Goal: Task Accomplishment & Management: Complete application form

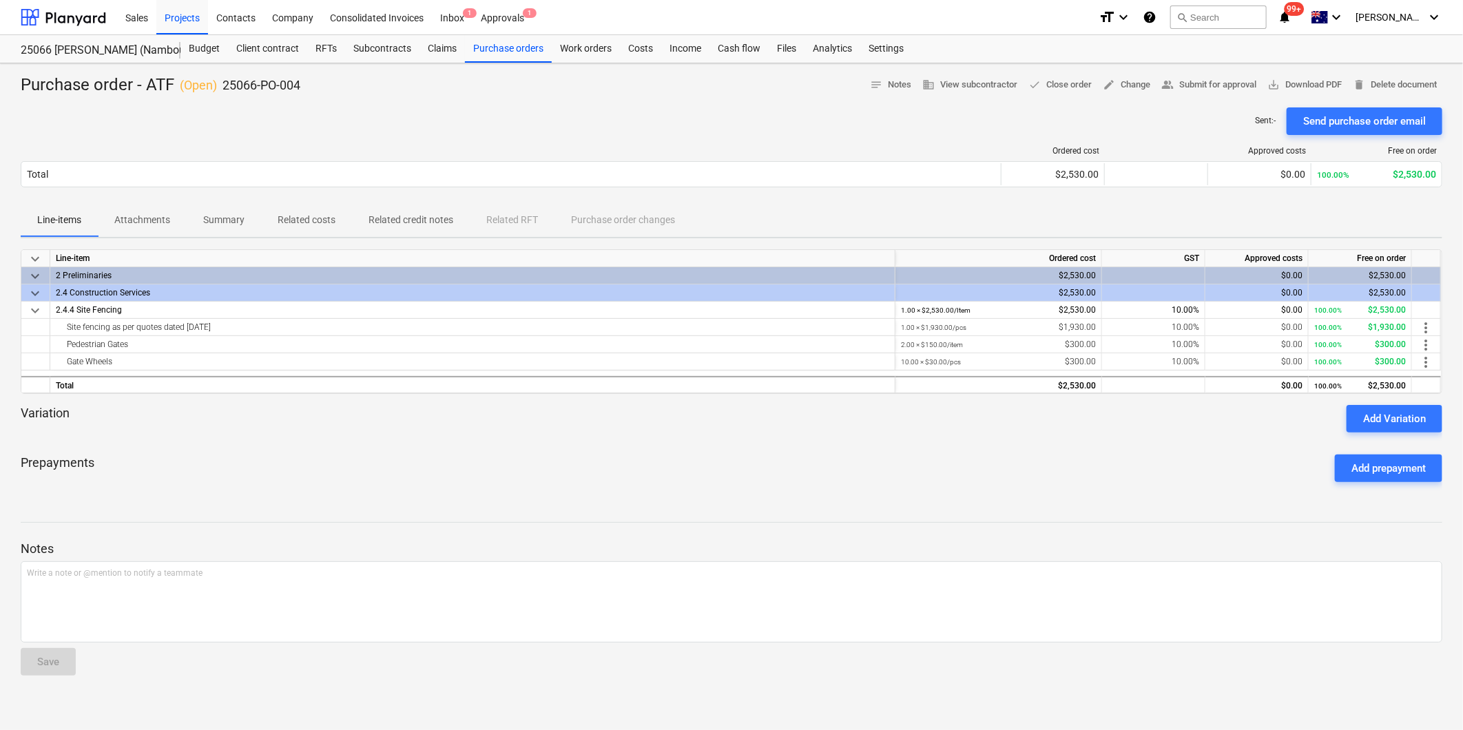
click at [405, 76] on div "Purchase order - ATF ( Open ) 25066-PO-004 notes Notes business View subcontrac…" at bounding box center [731, 85] width 1421 height 22
click at [503, 111] on div "Sent : - Send purchase order email" at bounding box center [731, 121] width 1421 height 28
click at [519, 459] on div "Prepayments Add prepayment" at bounding box center [731, 469] width 1421 height 50
click at [1244, 19] on button "search Search" at bounding box center [1218, 17] width 96 height 23
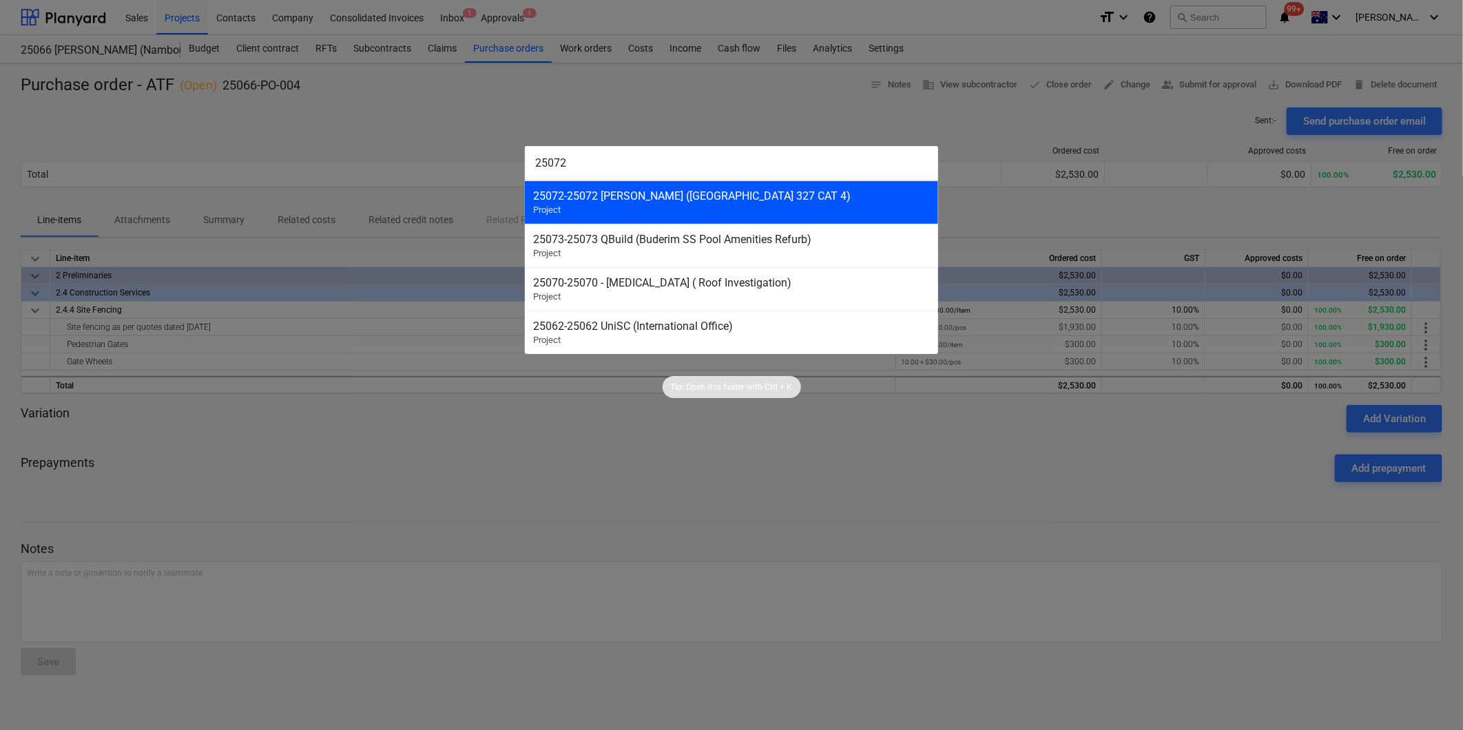
type input "25072"
click at [697, 202] on div "25072 - 25072 [PERSON_NAME] ([GEOGRAPHIC_DATA] 327 CAT 4)" at bounding box center [731, 195] width 397 height 13
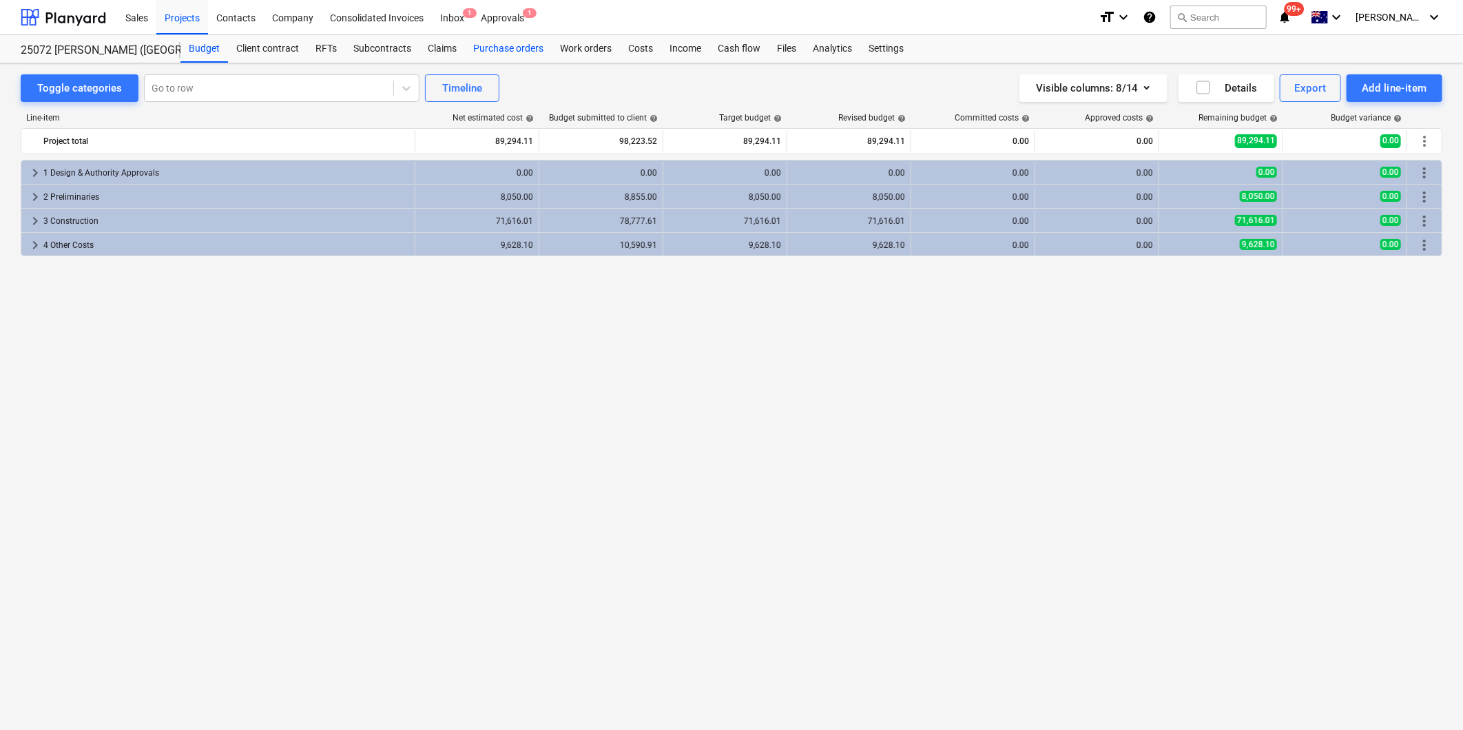
click at [480, 49] on div "Purchase orders" at bounding box center [508, 49] width 87 height 28
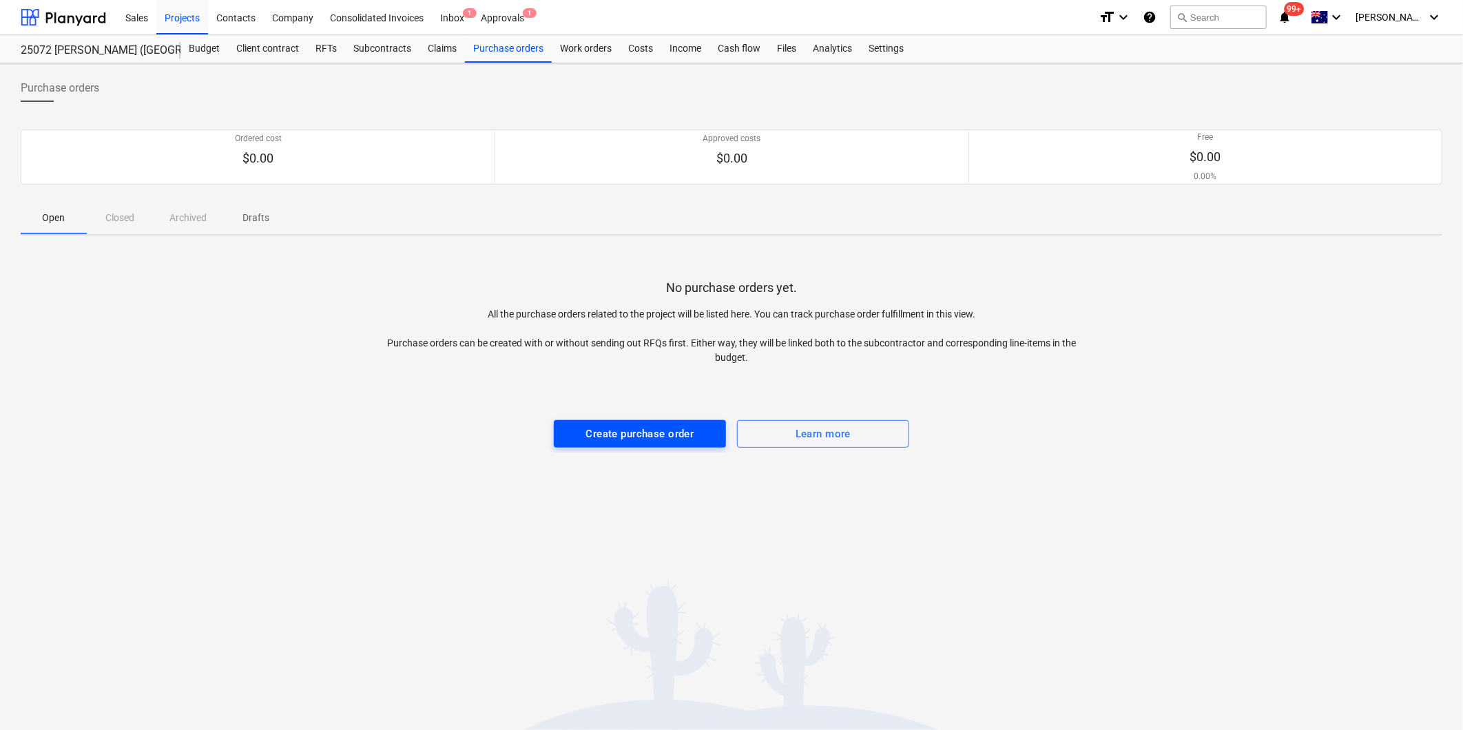
click at [678, 428] on div "Create purchase order" at bounding box center [640, 434] width 108 height 18
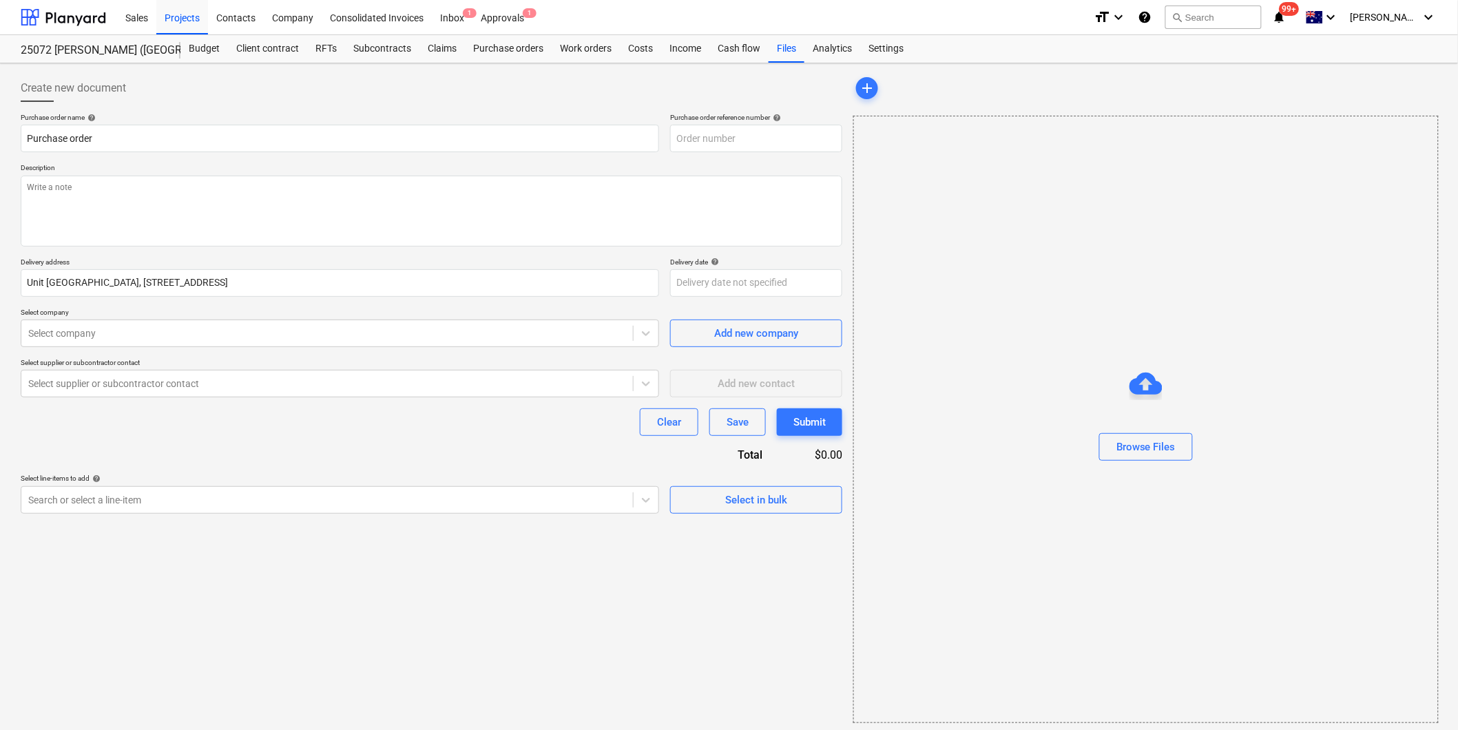
type textarea "x"
type input "25072-PO-001"
type textarea "x"
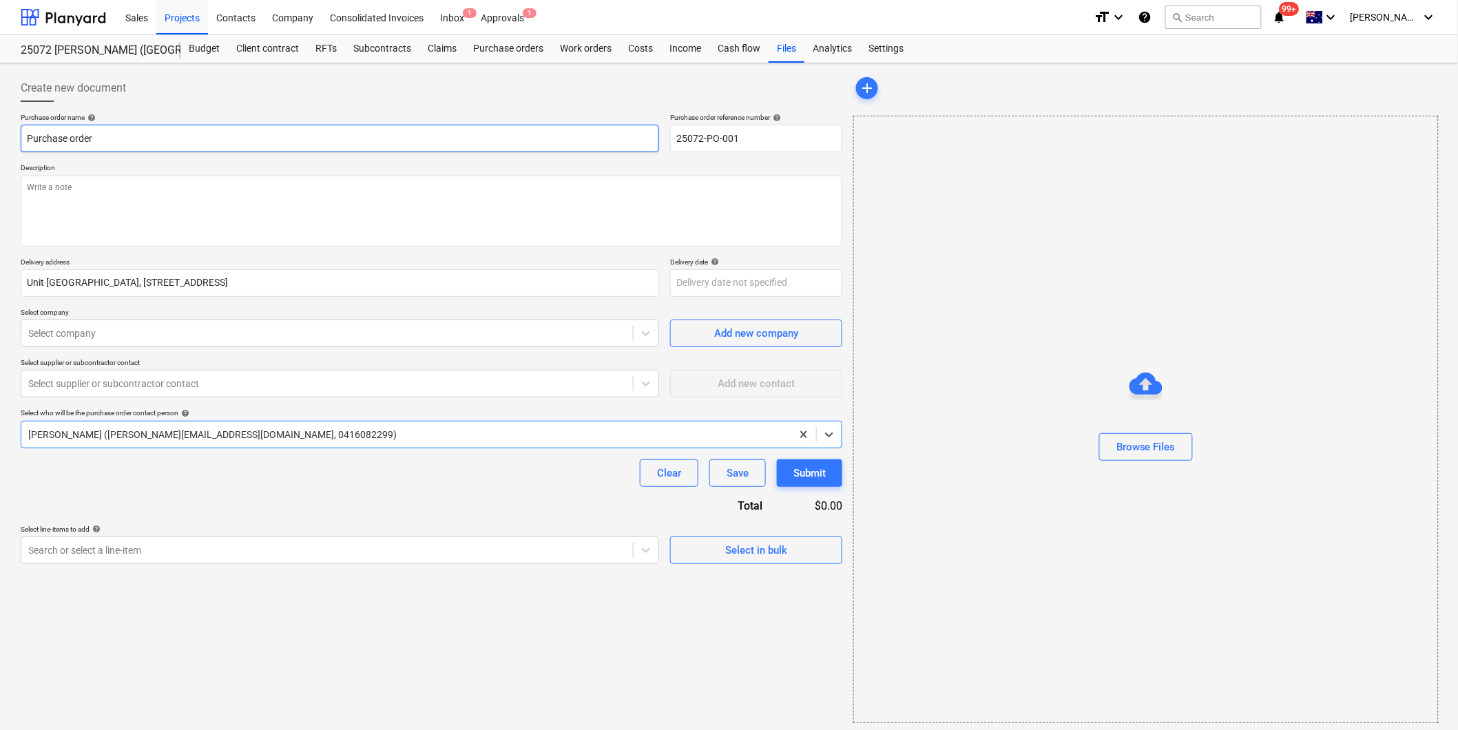
click at [105, 132] on input "Purchase order" at bounding box center [340, 139] width 638 height 28
type input "Purchase order -"
type textarea "x"
type input "Purchase order - A"
type textarea "x"
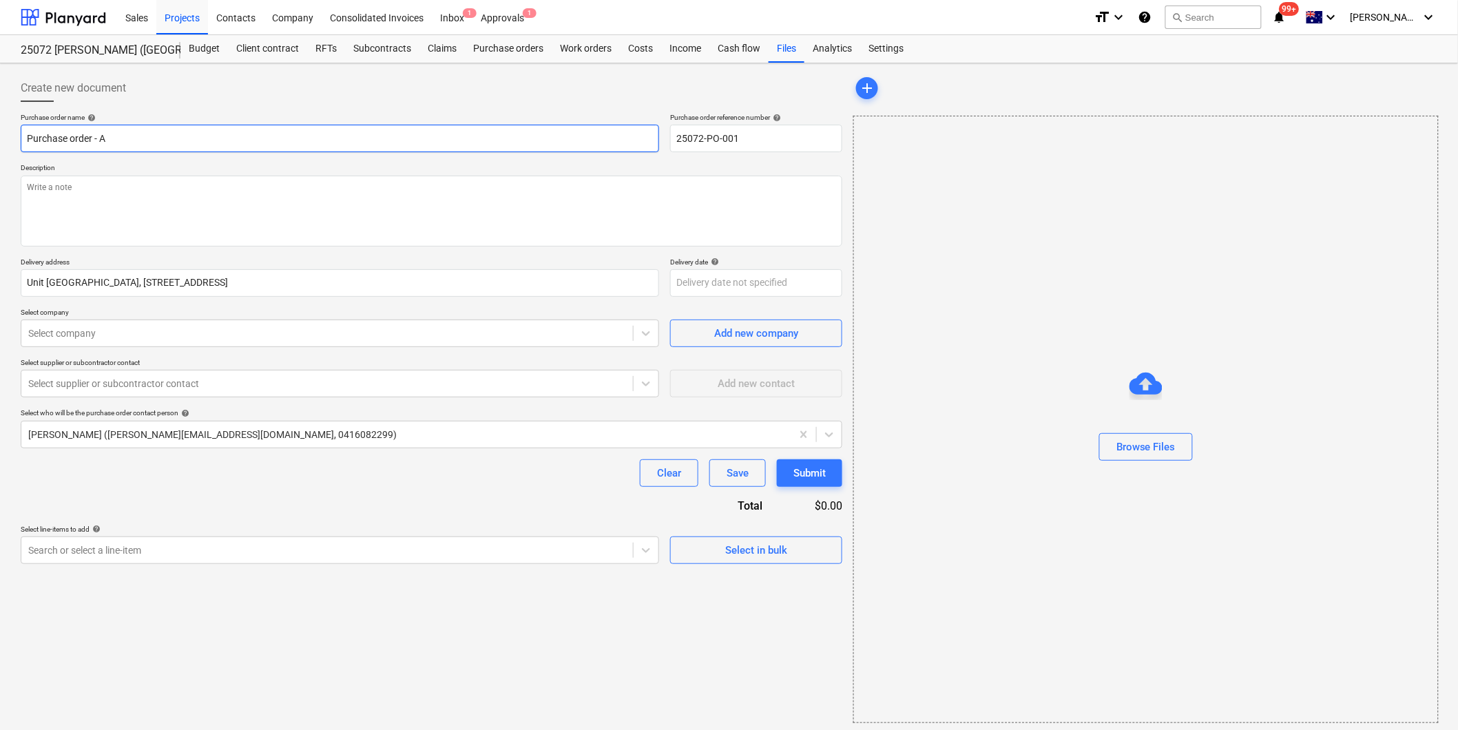
type input "Purchase order - Ab"
type textarea "x"
type input "Purchase order - Abl"
type textarea "x"
type input "Purchase order - Able"
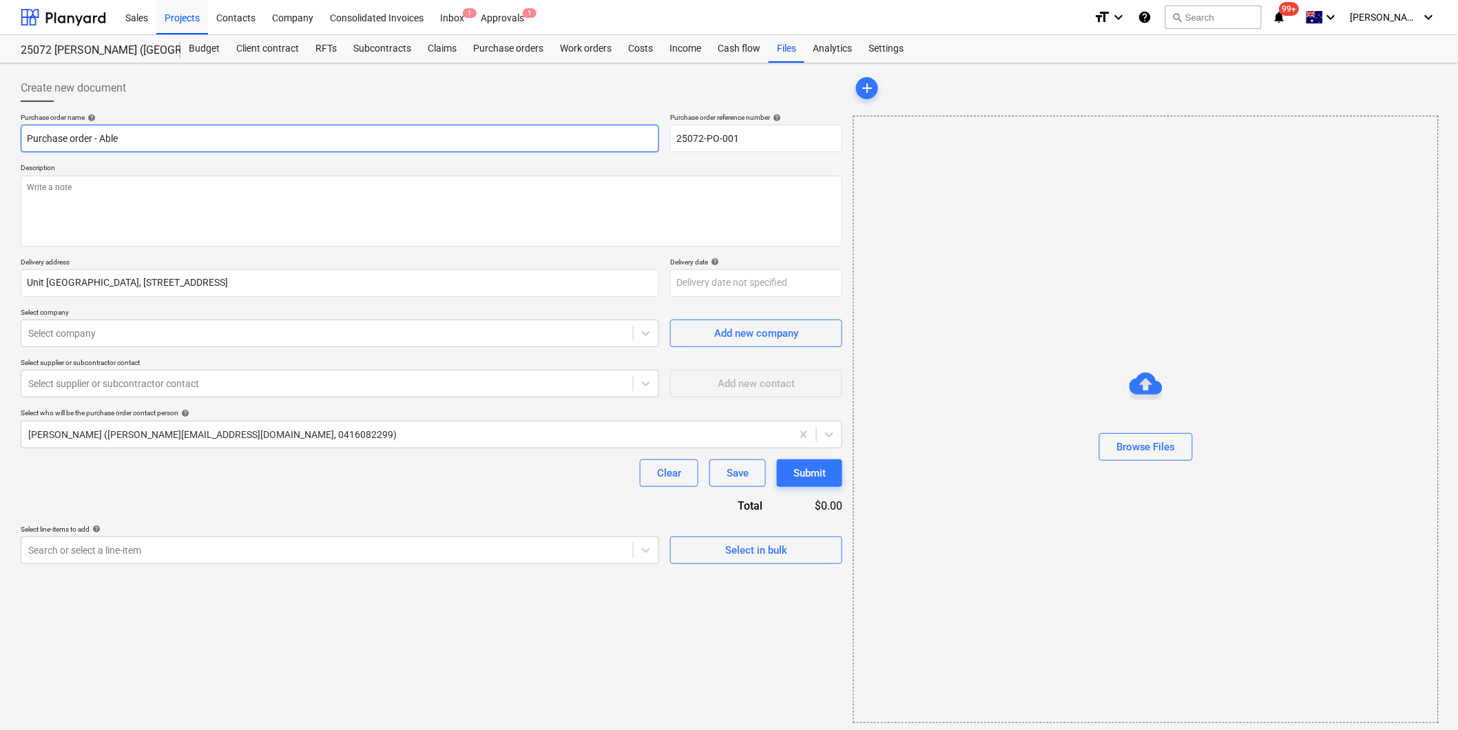
type textarea "x"
type input "Purchase order - Ablet"
type textarea "x"
type input "Purchase order - Ablete"
type textarea "x"
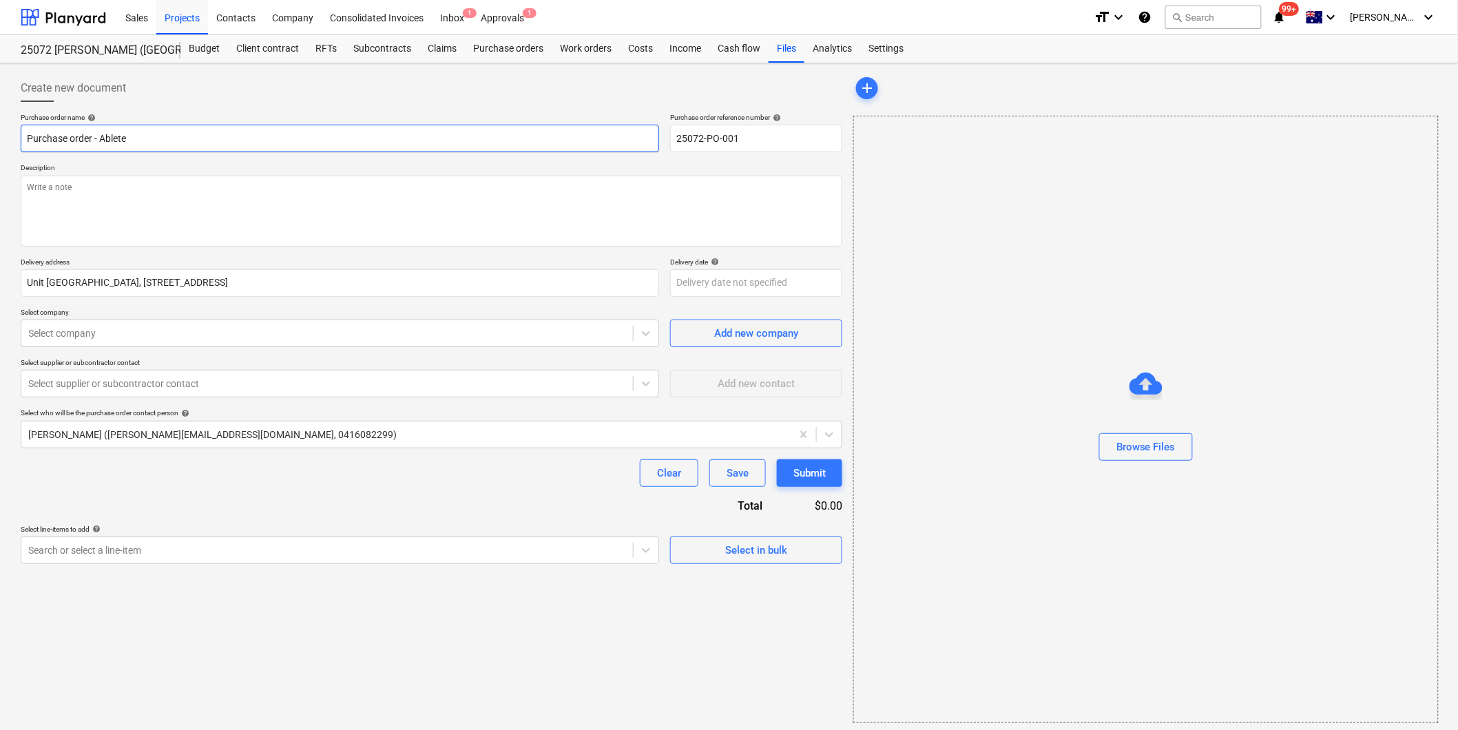
type input "Purchase order - Abletec"
type textarea "x"
type input "Purchase order - Abletech"
click at [97, 184] on textarea at bounding box center [432, 211] width 822 height 71
type textarea "x"
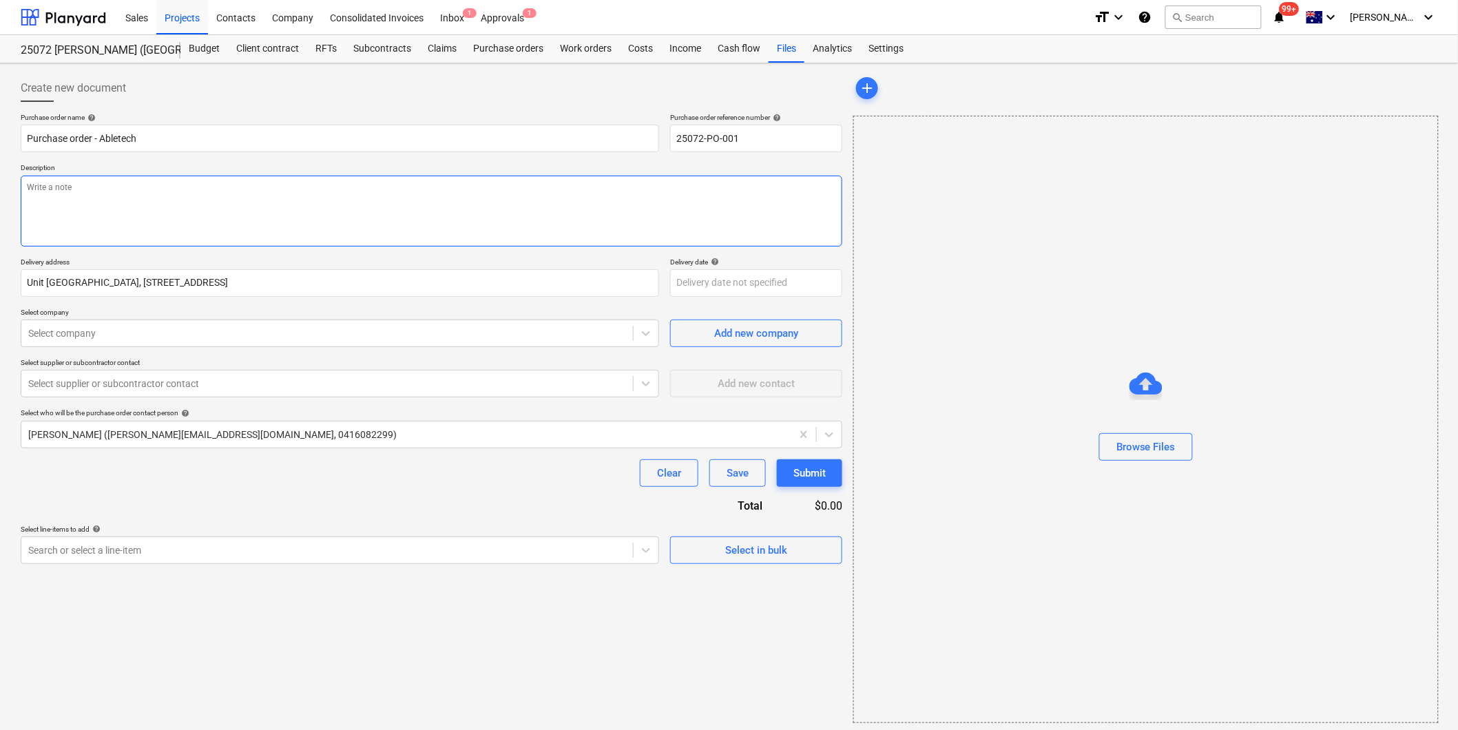
type textarea "P"
type textarea "x"
type textarea "Pa"
type textarea "x"
type textarea "Pay"
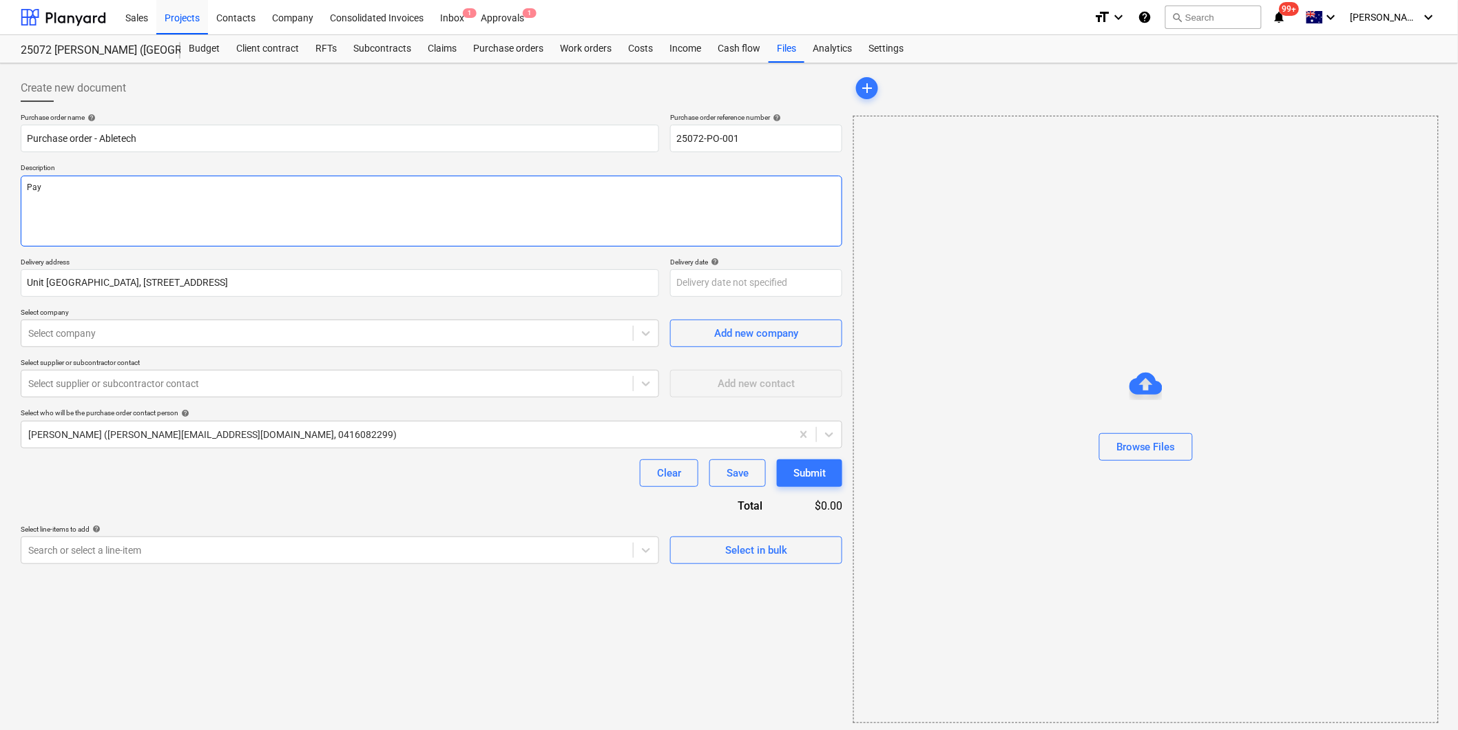
type textarea "x"
type textarea "Paym"
type textarea "x"
type textarea "Payme"
type textarea "x"
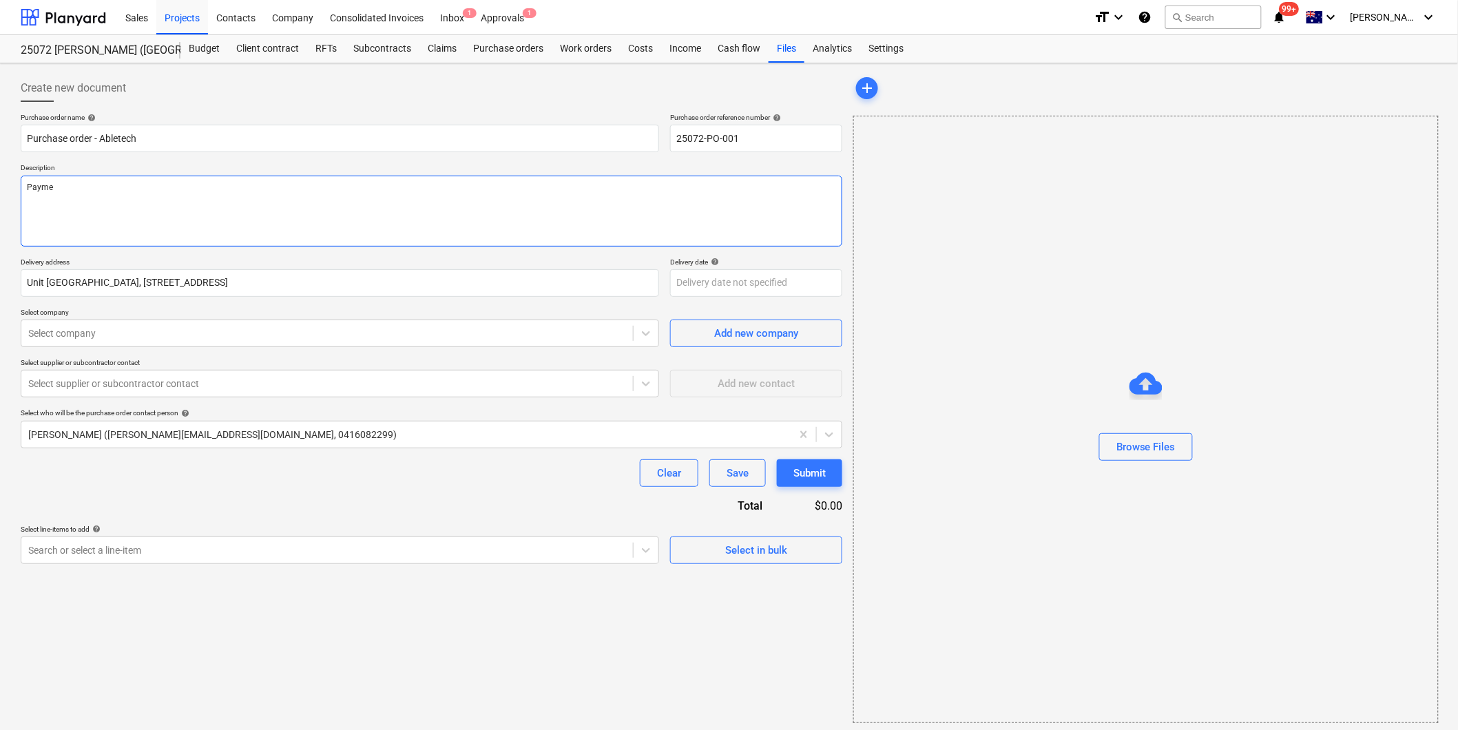
type textarea "Paymeh"
type textarea "x"
type textarea "Paymeht"
type textarea "x"
type textarea "Paymeht"
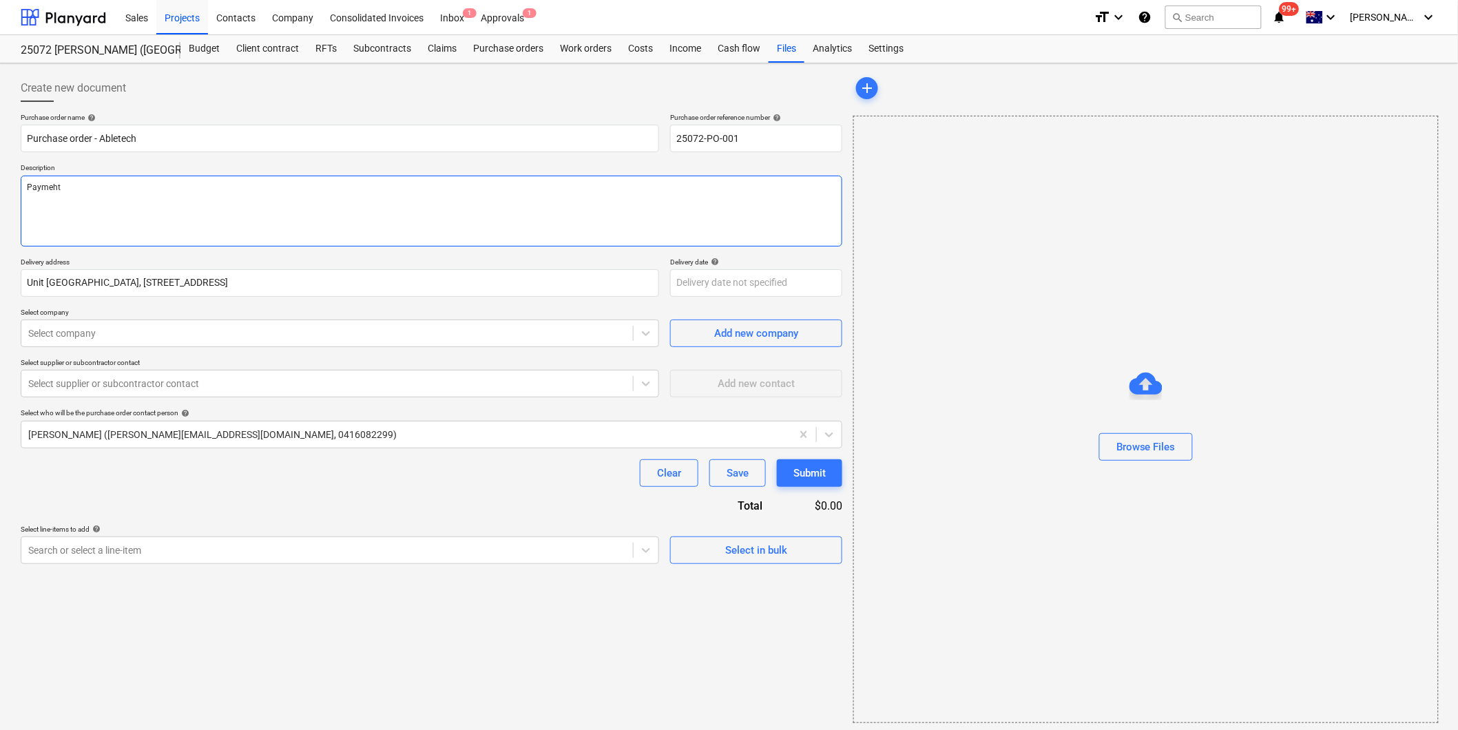
type textarea "x"
type textarea "Paymeht TE"
type textarea "x"
type textarea "Paymeht TEr"
type textarea "x"
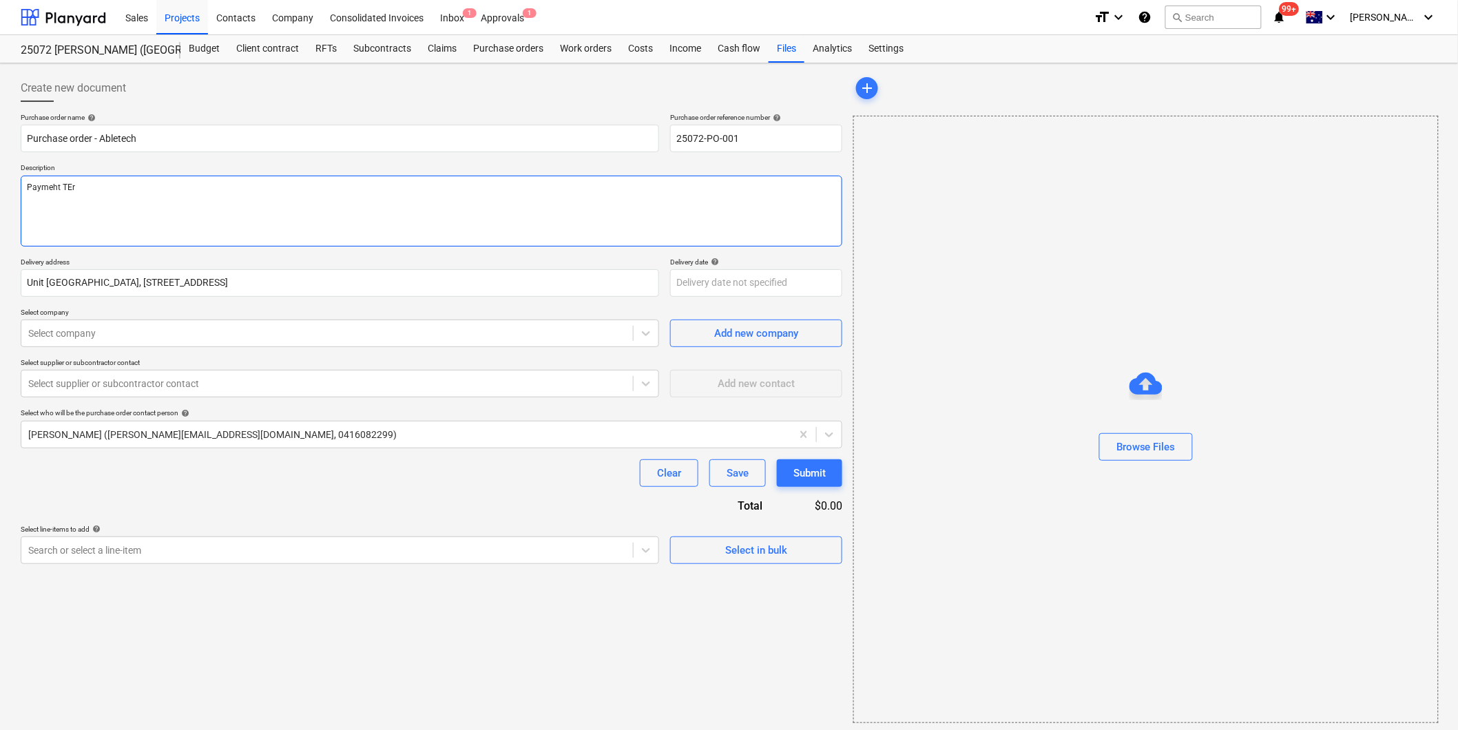
type textarea "Paymeht TErm"
type textarea "x"
type textarea "Paymeht TErms"
type textarea "x"
type textarea "Paymeht TErms:"
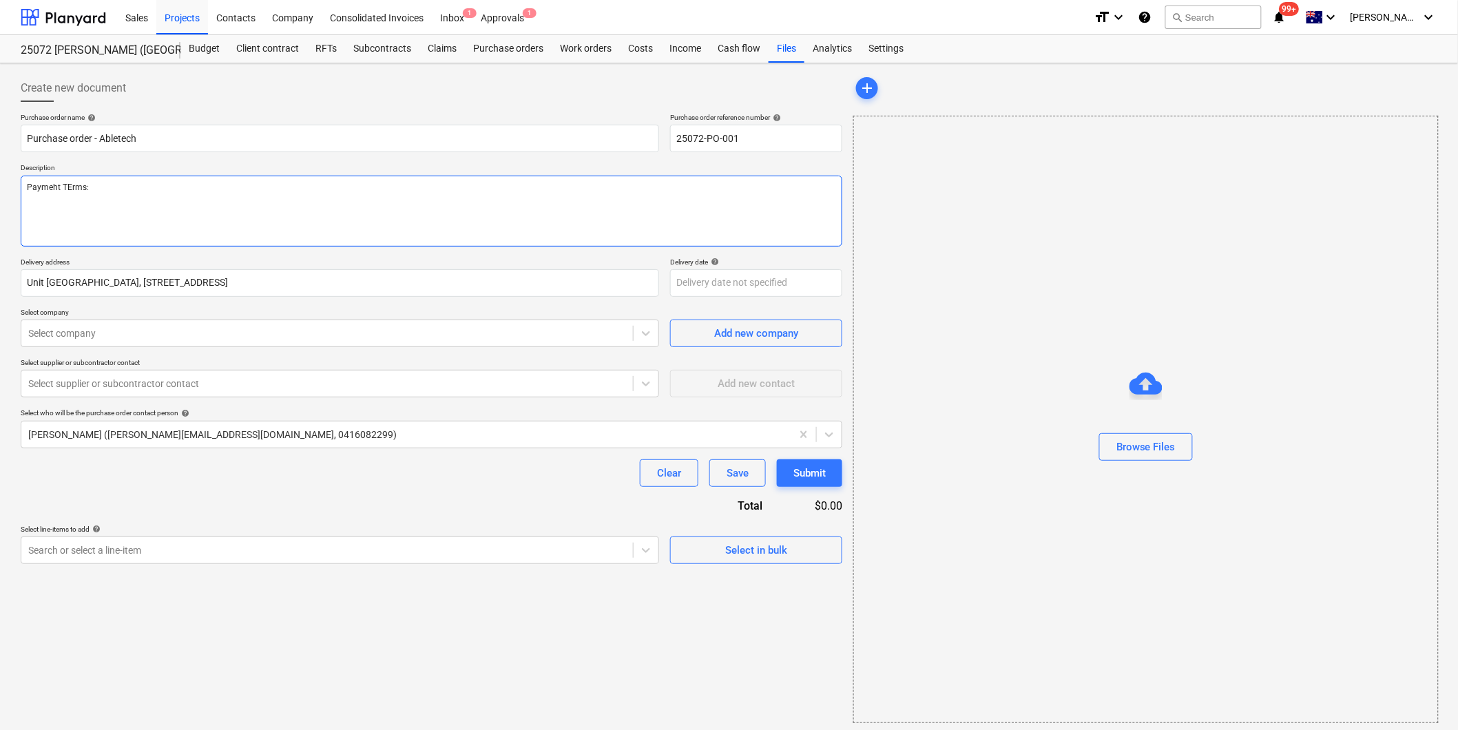
type textarea "x"
type textarea "Paymeht TErms:"
type textarea "x"
type textarea "Paymeht TErms: 1"
type textarea "x"
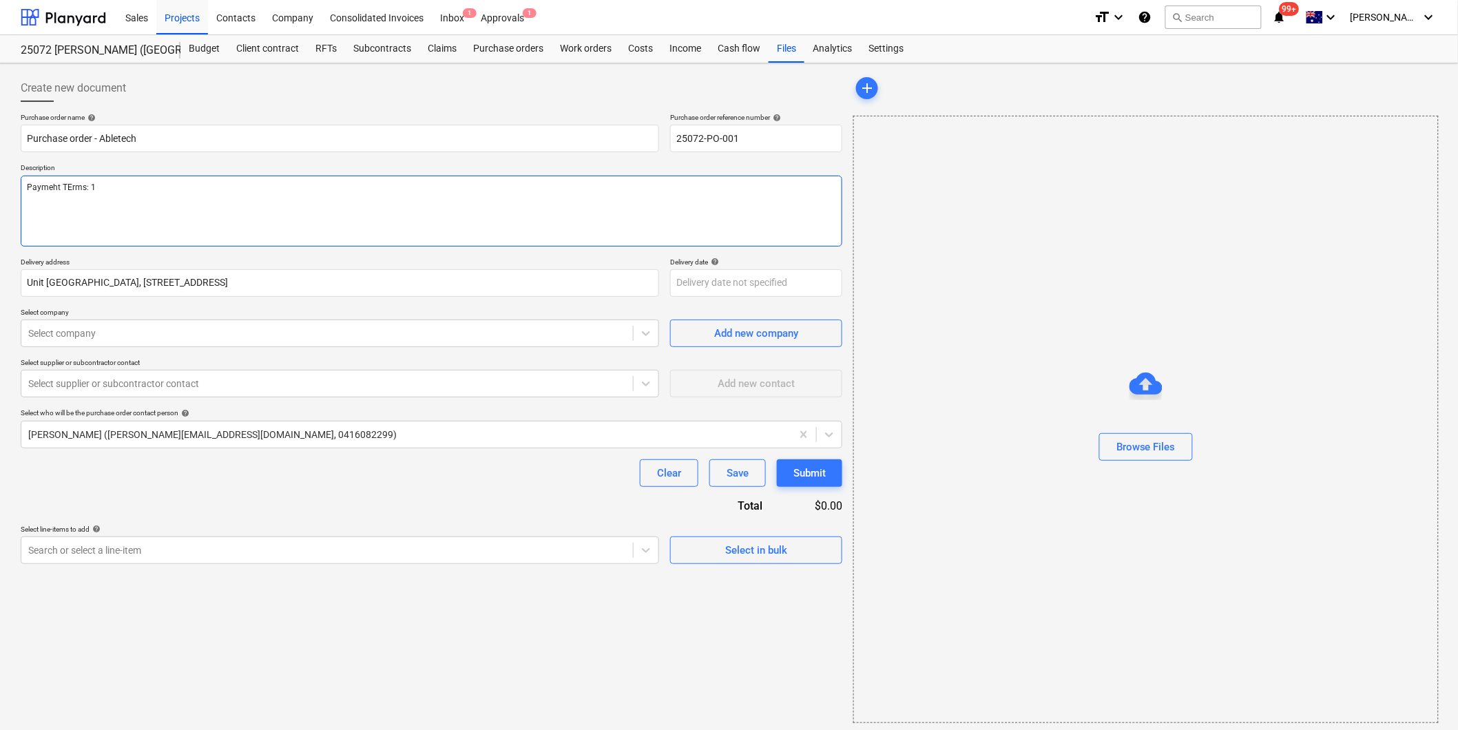
type textarea "Paymeht TErms: 14"
type textarea "x"
type textarea "Paymeht TErms: 14"
type textarea "x"
type textarea "Paymeht TErms: 14 d"
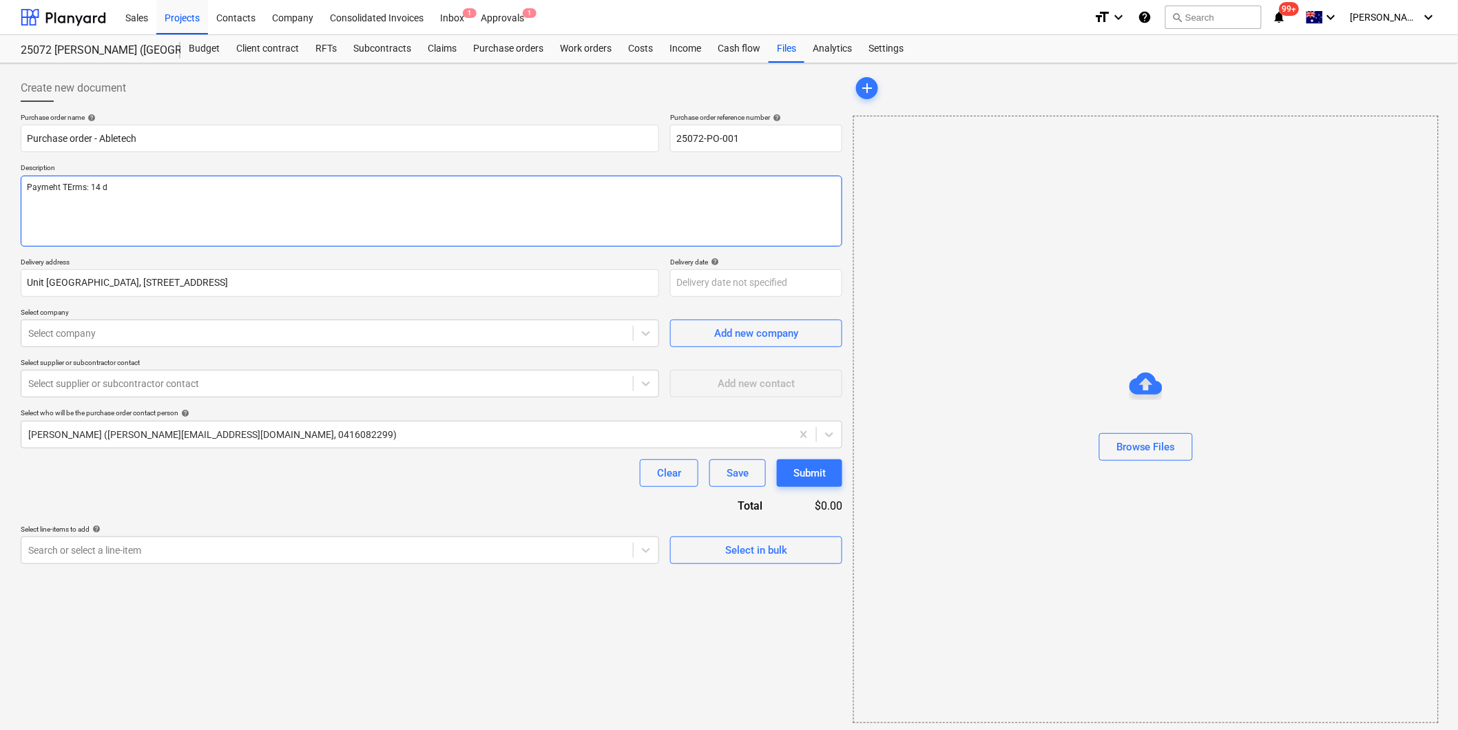
type textarea "x"
type textarea "Paymeht TErms: 14 da"
type textarea "x"
type textarea "Paymeht TErms: 14 days"
type textarea "x"
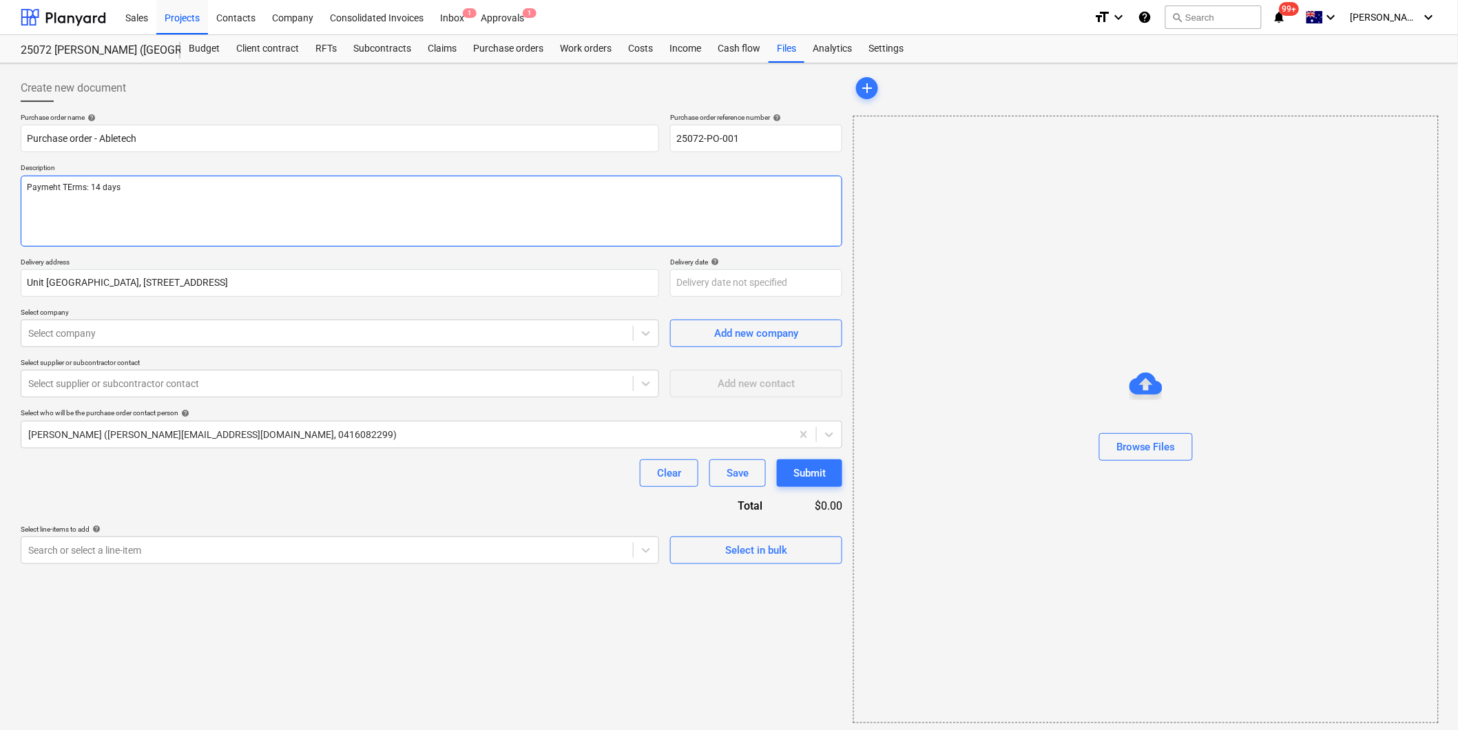
type textarea "Paymeh TErms: 14 days"
type textarea "x"
type textarea "Payme TErms: 14 days"
type textarea "x"
type textarea "Paymen TErms: 14 days"
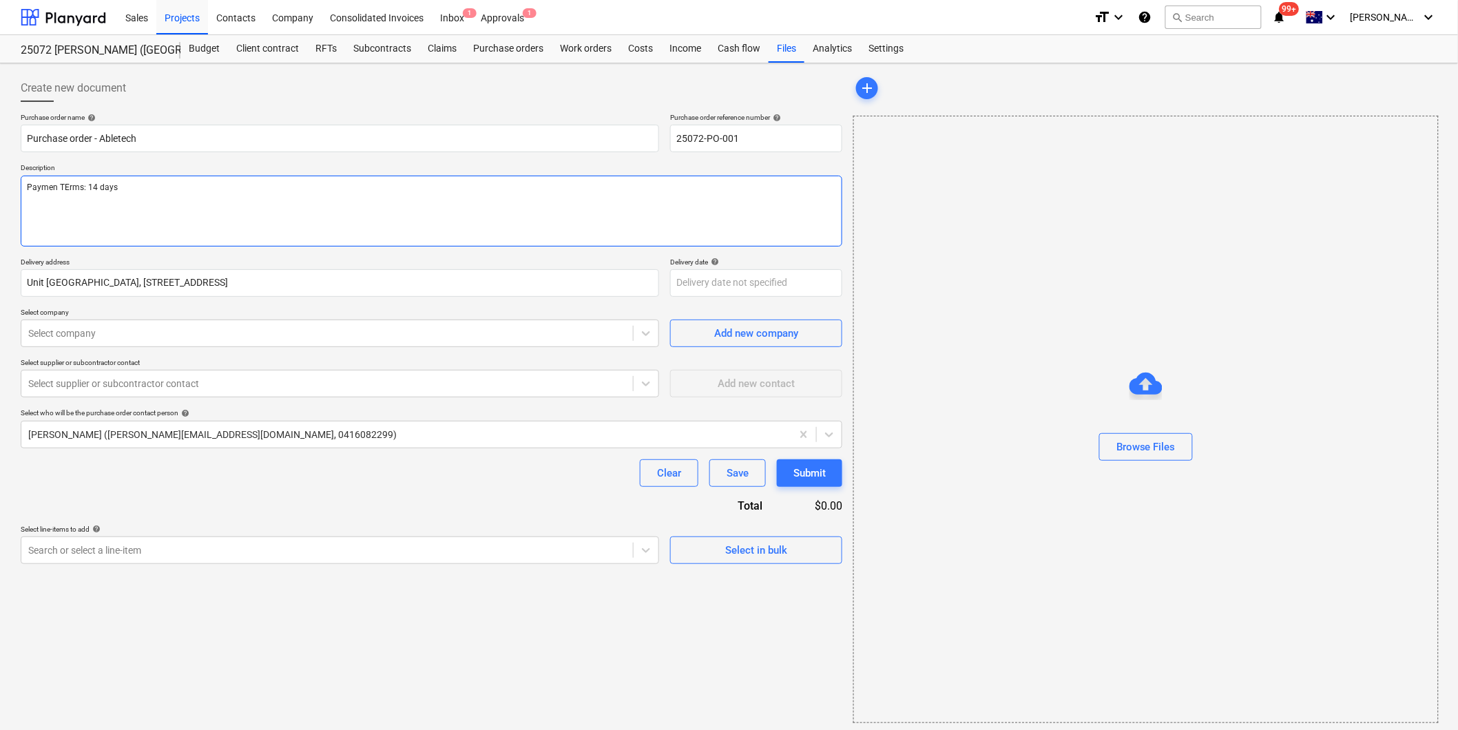
type textarea "x"
type textarea "Payment TErms: 14 days"
type textarea "x"
type textarea "Payment Trms: 14 days"
type textarea "x"
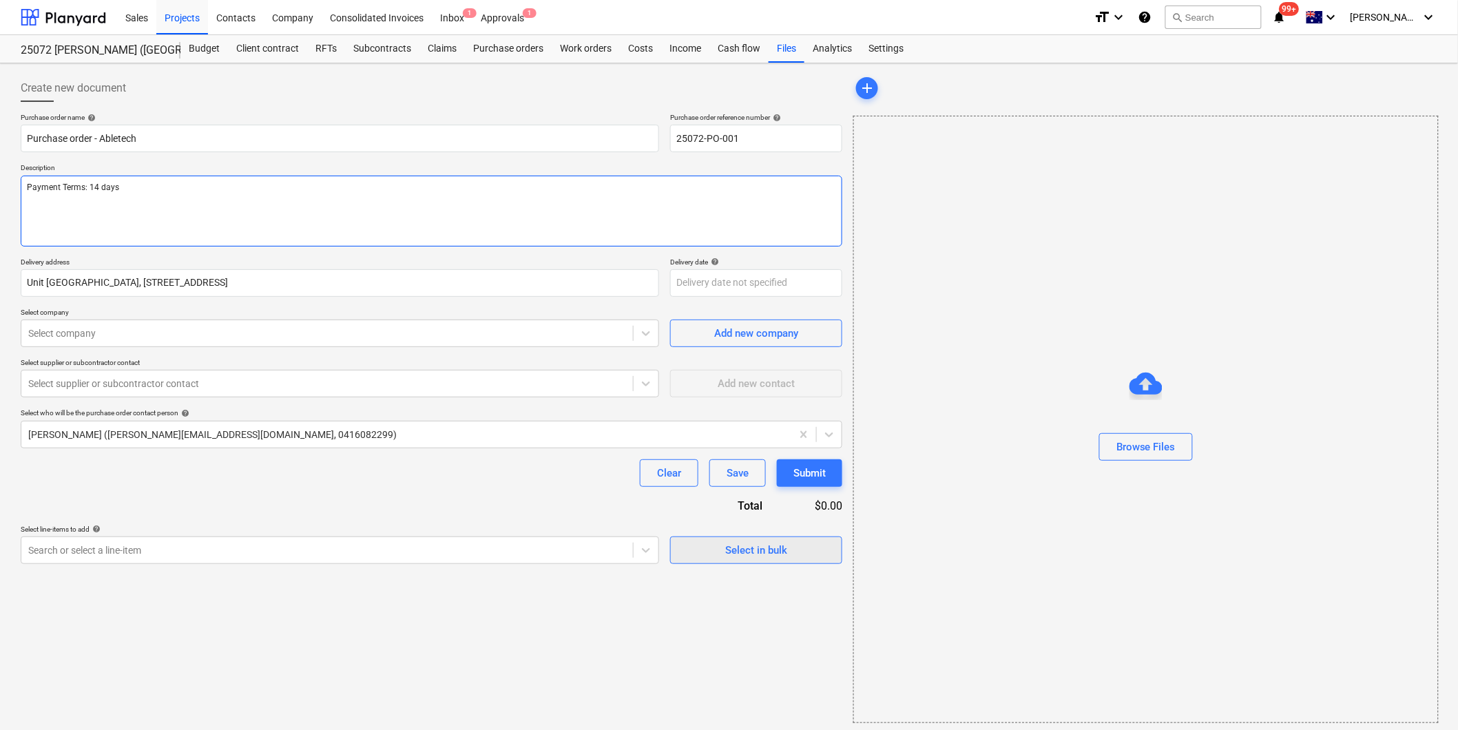
type textarea "Payment Terms: 14 days"
click at [780, 555] on div "Select in bulk" at bounding box center [756, 550] width 62 height 18
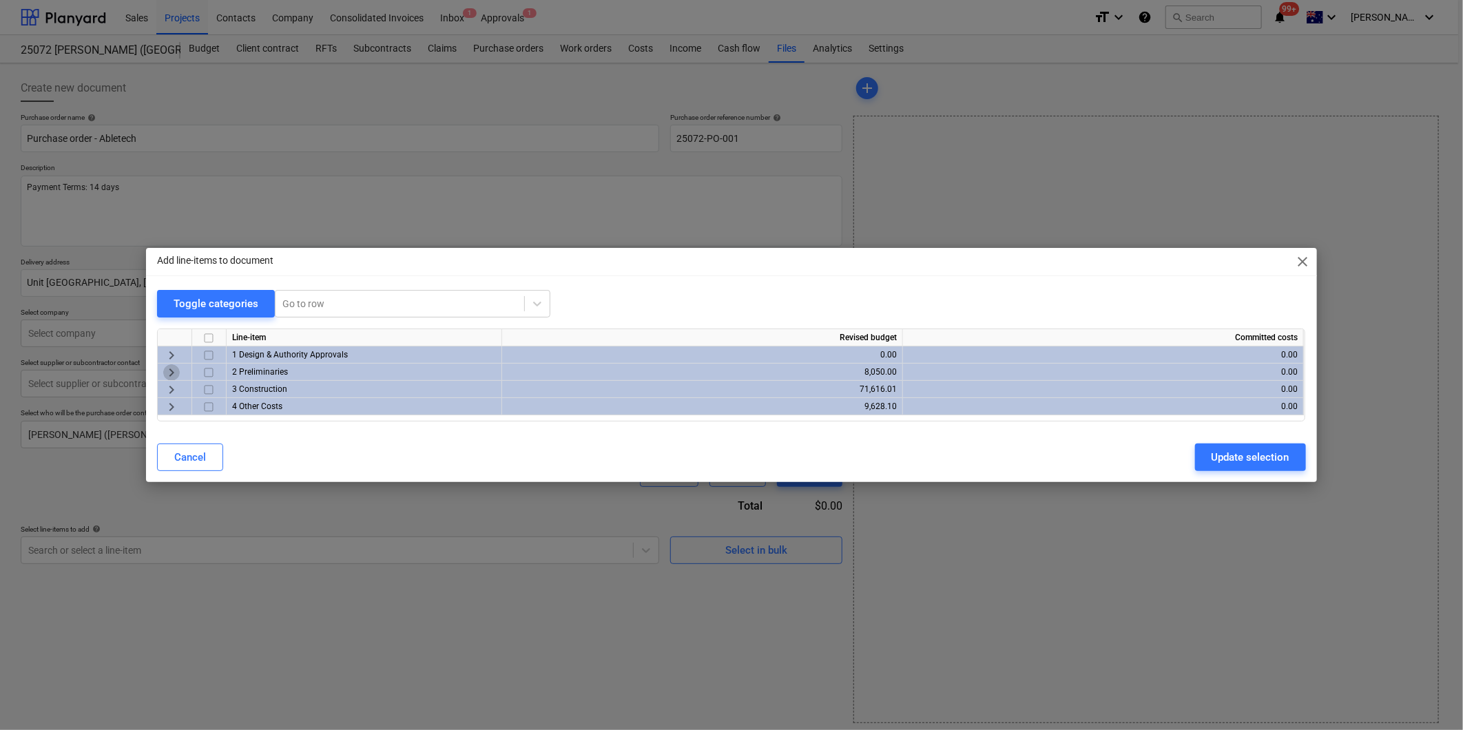
click at [171, 373] on span "keyboard_arrow_right" at bounding box center [171, 372] width 17 height 17
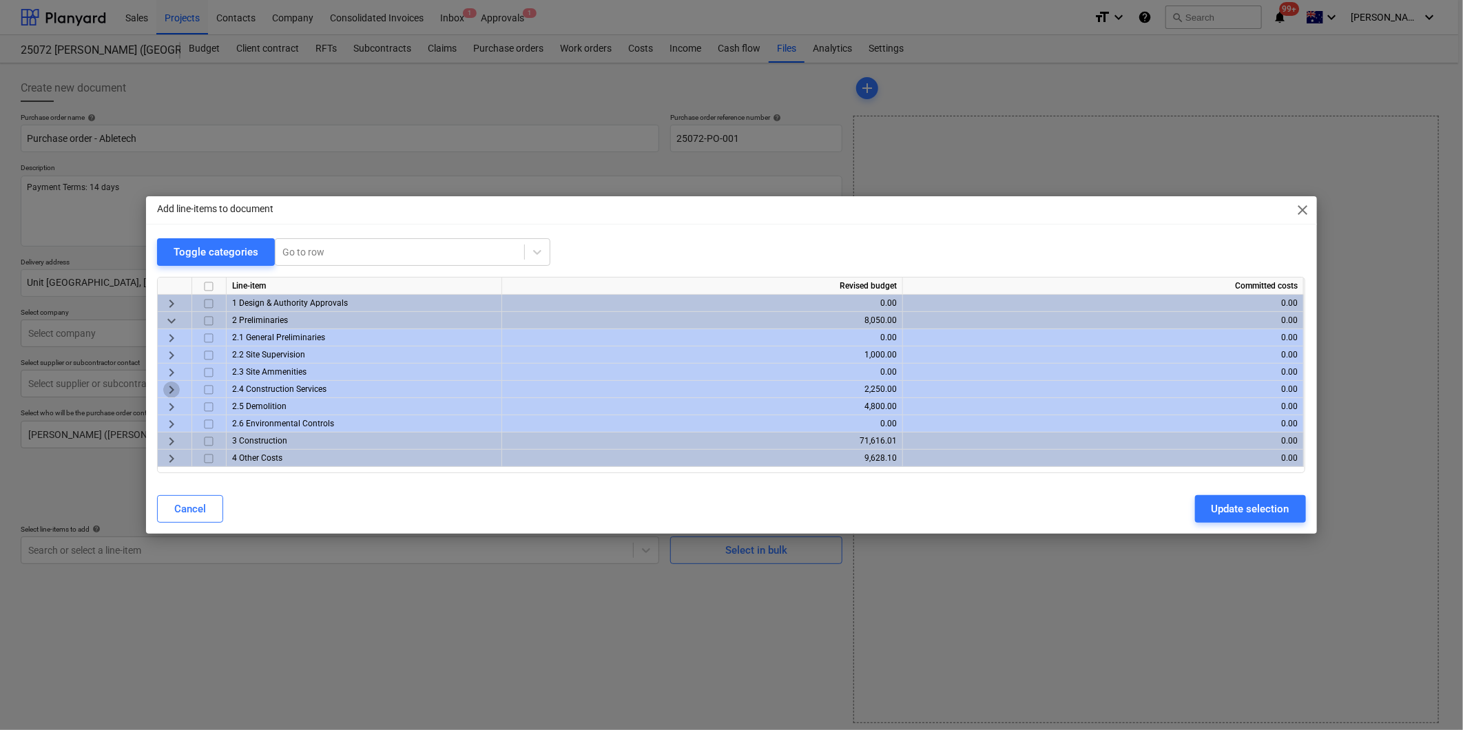
click at [172, 393] on span "keyboard_arrow_right" at bounding box center [171, 390] width 17 height 17
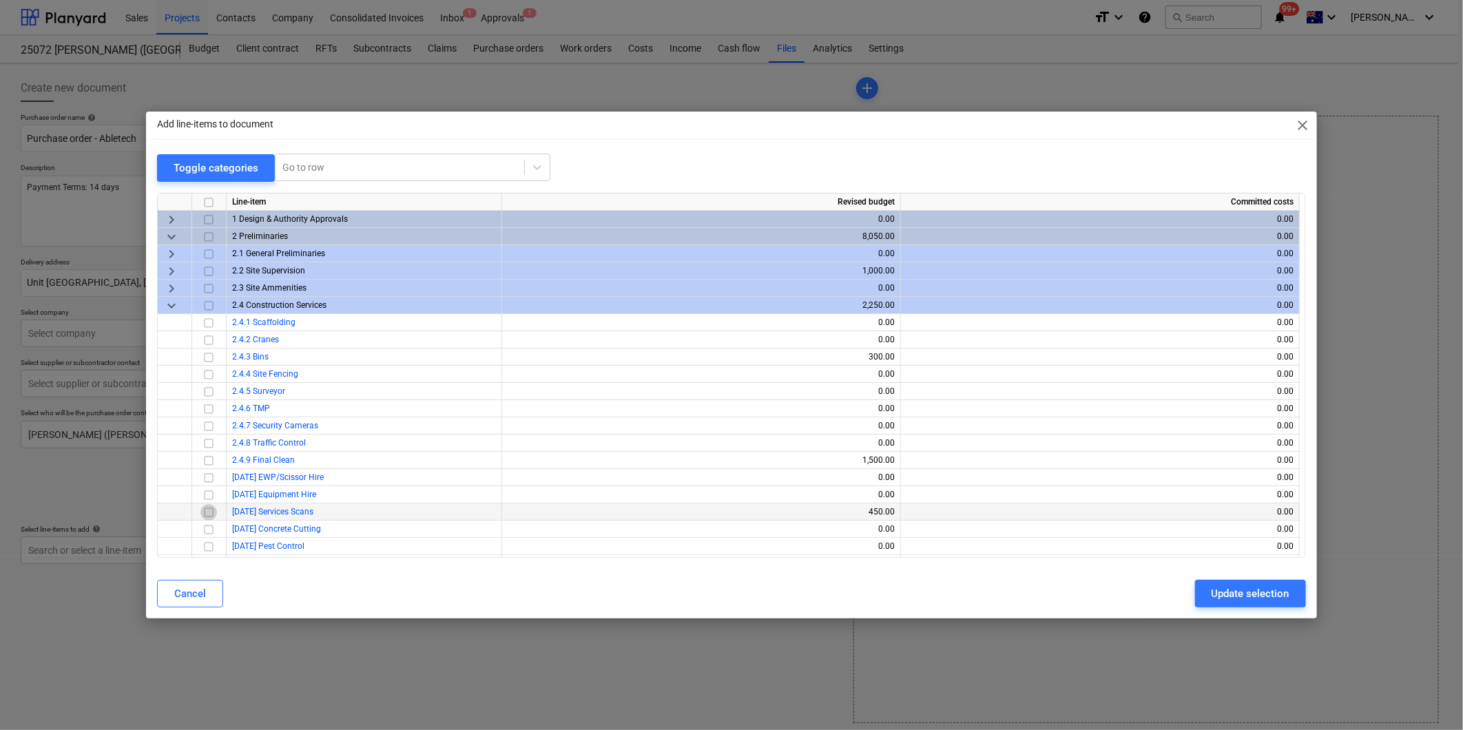
click at [204, 508] on input "checkbox" at bounding box center [208, 512] width 17 height 17
drag, startPoint x: 1251, startPoint y: 591, endPoint x: 1241, endPoint y: 591, distance: 10.3
click at [1251, 591] on div "Update selection" at bounding box center [1250, 594] width 78 height 18
type textarea "x"
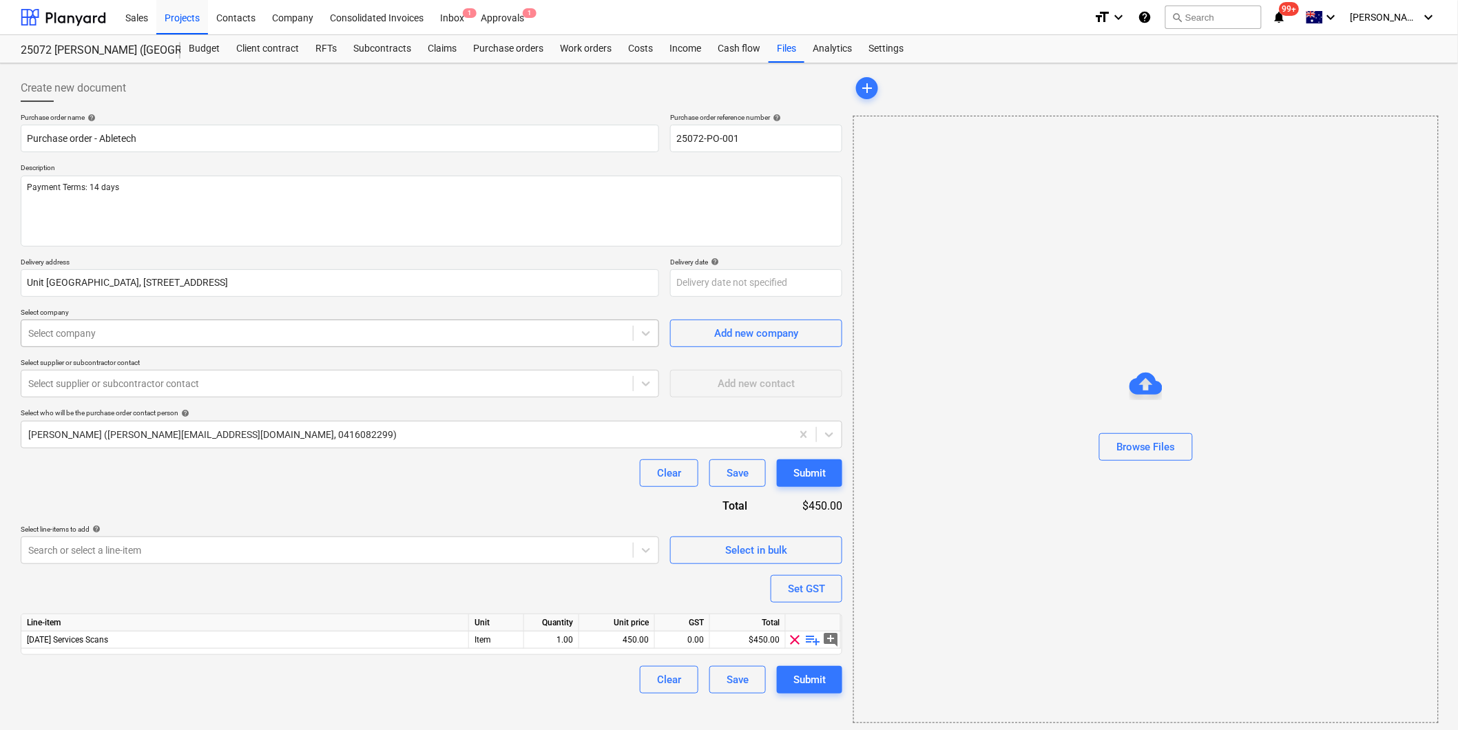
click at [173, 339] on div at bounding box center [327, 333] width 598 height 14
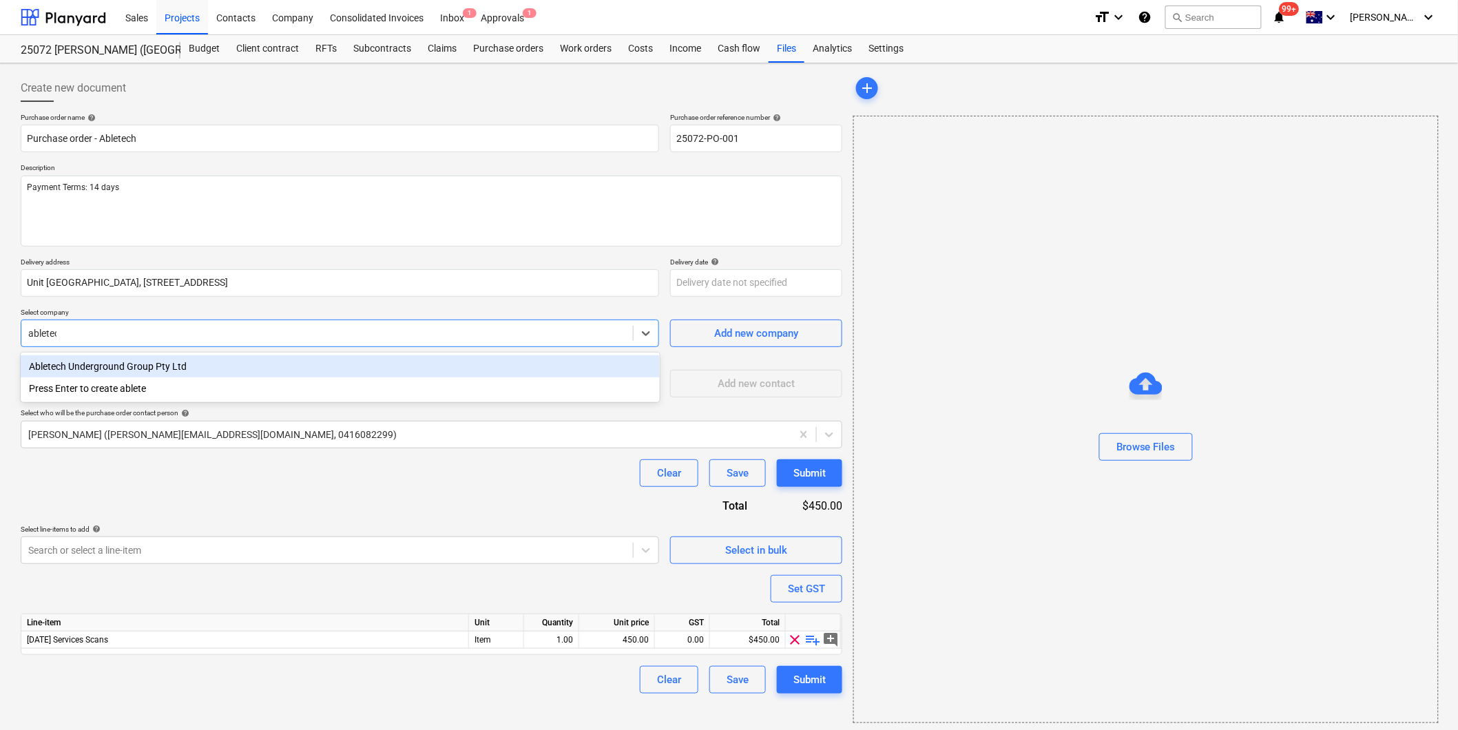
type input "abletech"
click at [106, 366] on div "Abletech Underground Group Pty Ltd" at bounding box center [340, 366] width 639 height 22
type textarea "x"
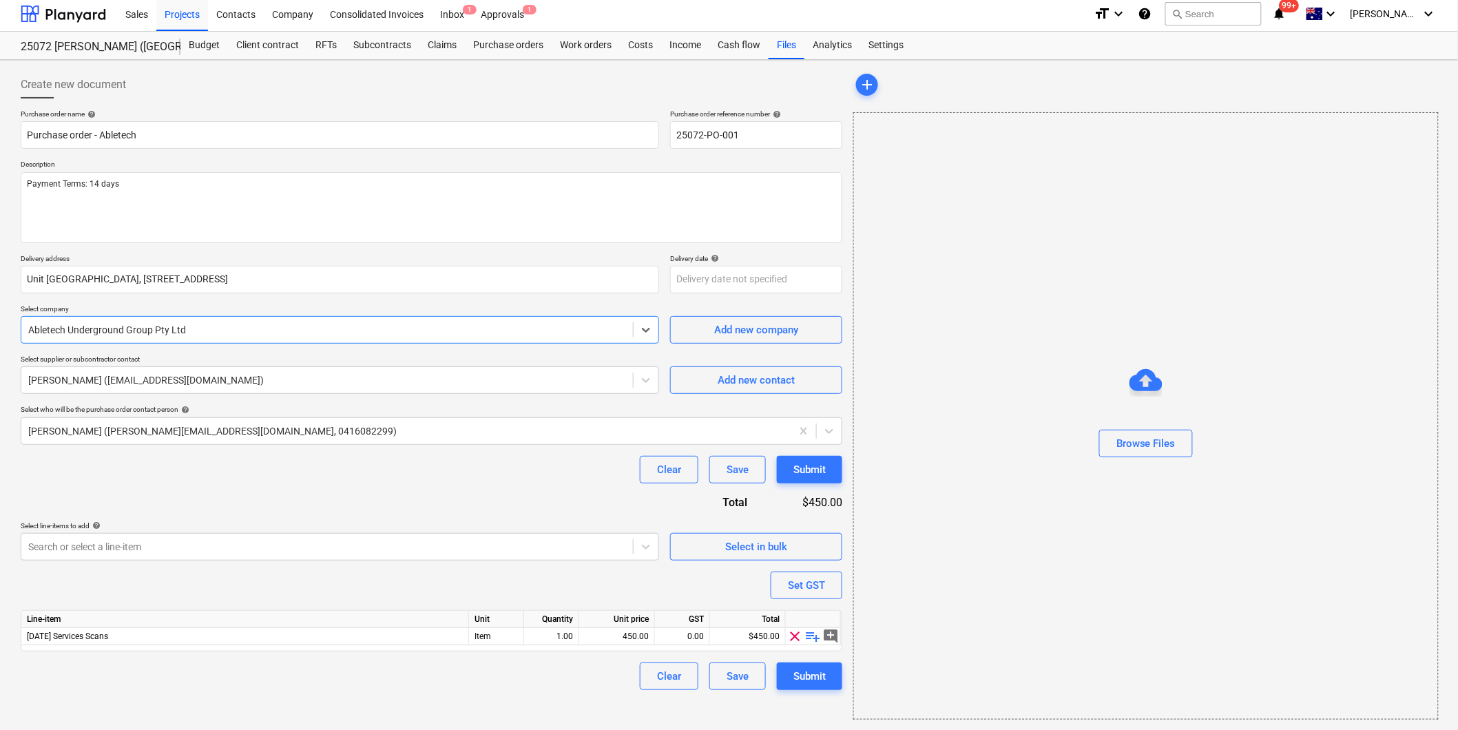
scroll to position [4, 0]
drag, startPoint x: 810, startPoint y: 637, endPoint x: 795, endPoint y: 639, distance: 15.3
click at [813, 640] on span "playlist_add" at bounding box center [813, 635] width 17 height 17
type textarea "x"
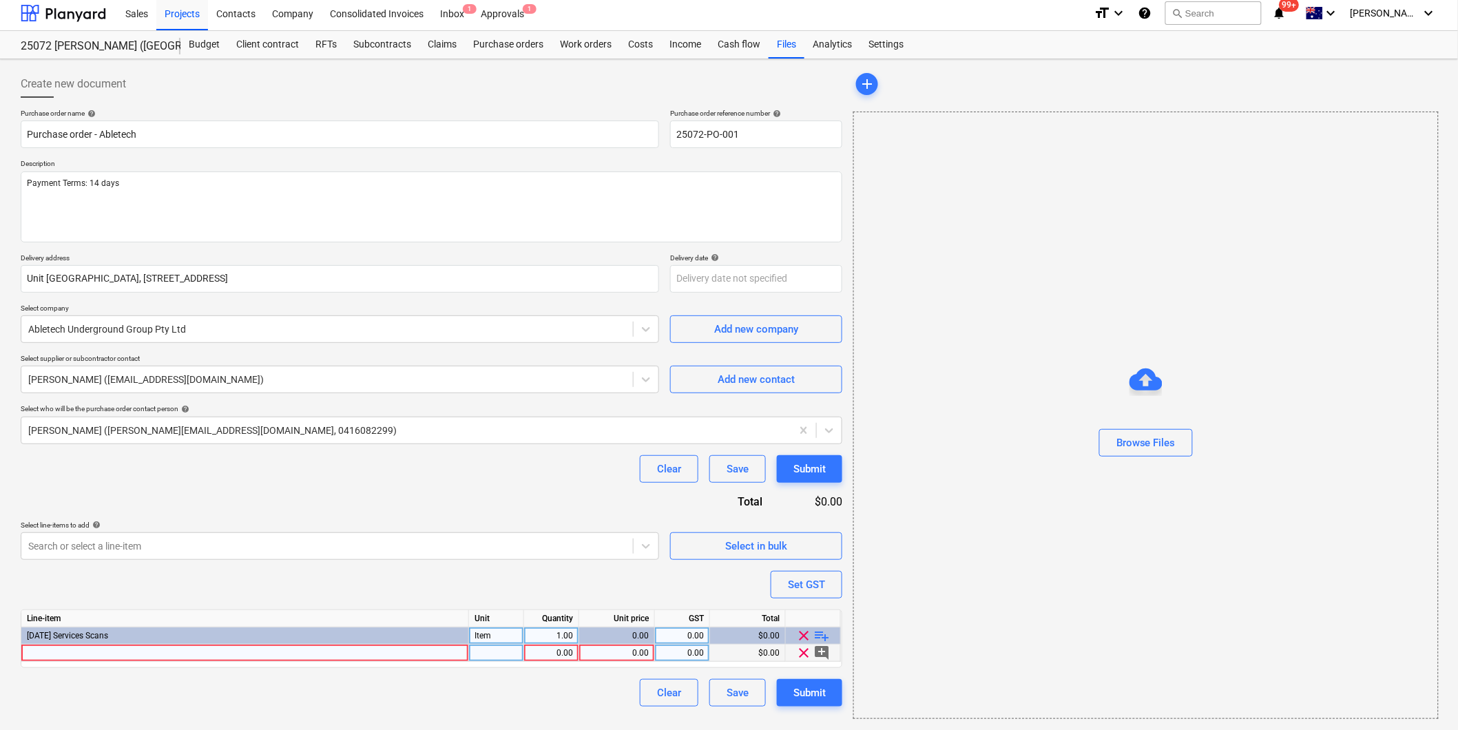
click at [119, 651] on div at bounding box center [245, 653] width 448 height 17
type input "Retirment unit scan & report"
type textarea "x"
click at [559, 652] on div "0.00" at bounding box center [551, 653] width 43 height 17
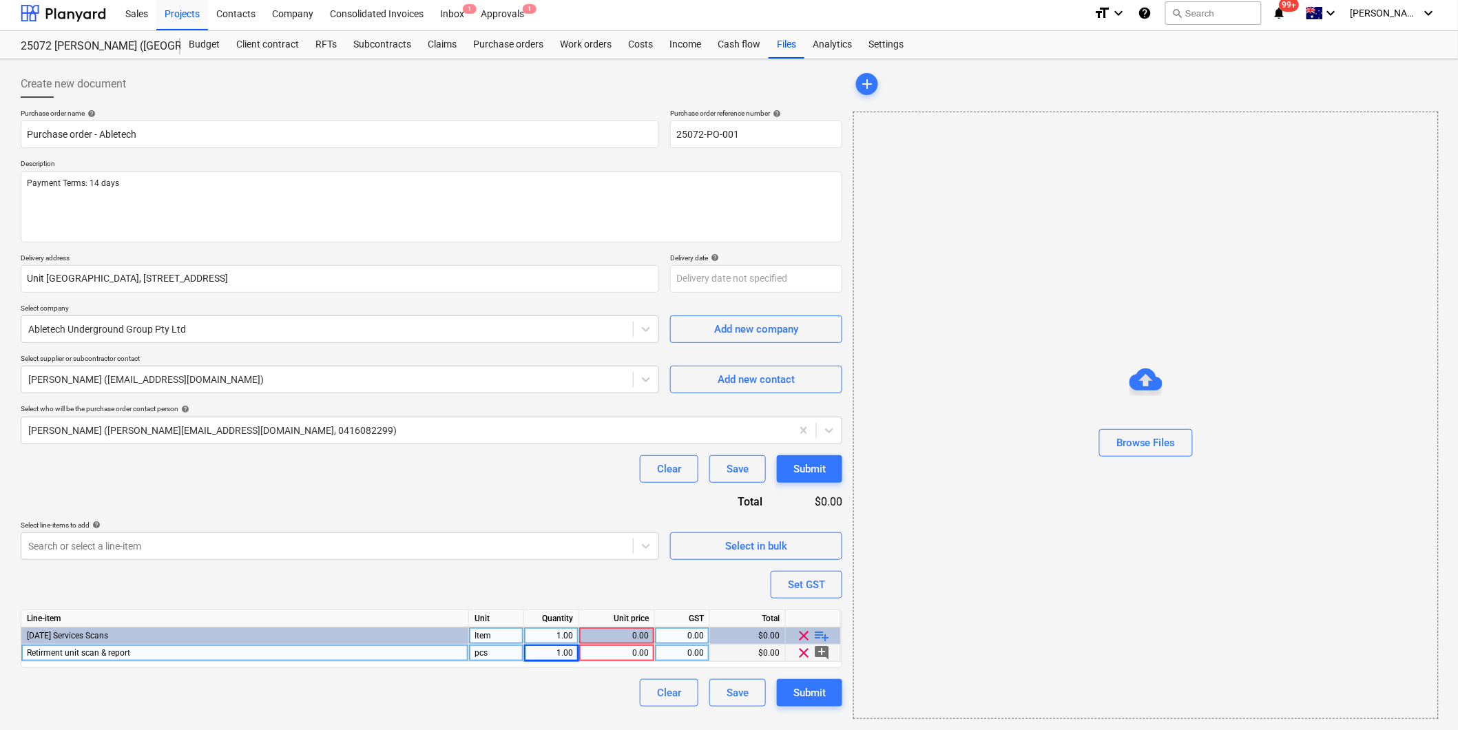
click at [638, 650] on div "0.00" at bounding box center [617, 653] width 64 height 17
type input "425"
type textarea "x"
click at [705, 655] on div "0.00" at bounding box center [682, 653] width 55 height 17
type input "10"
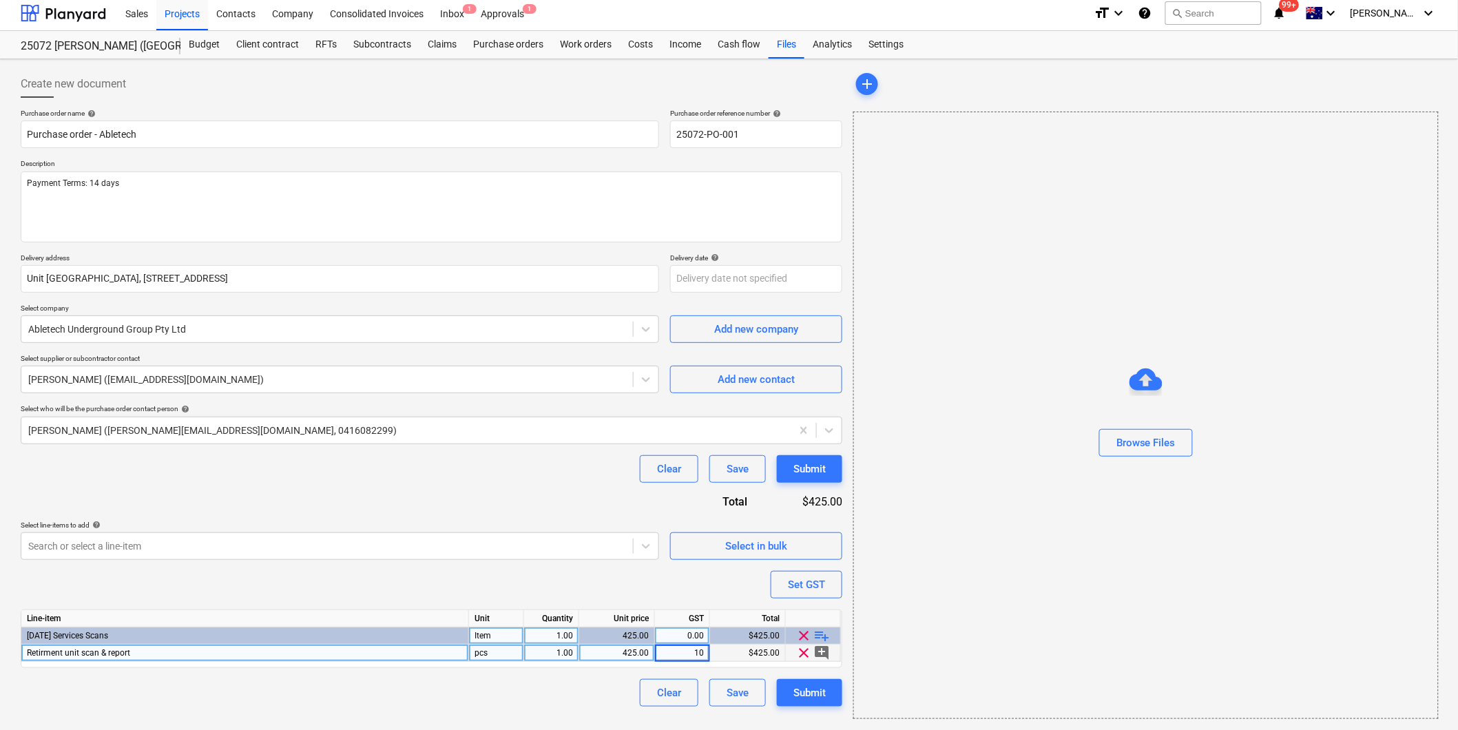
click at [687, 584] on div "Purchase order name help Purchase order - Abletech Purchase order reference num…" at bounding box center [432, 408] width 822 height 598
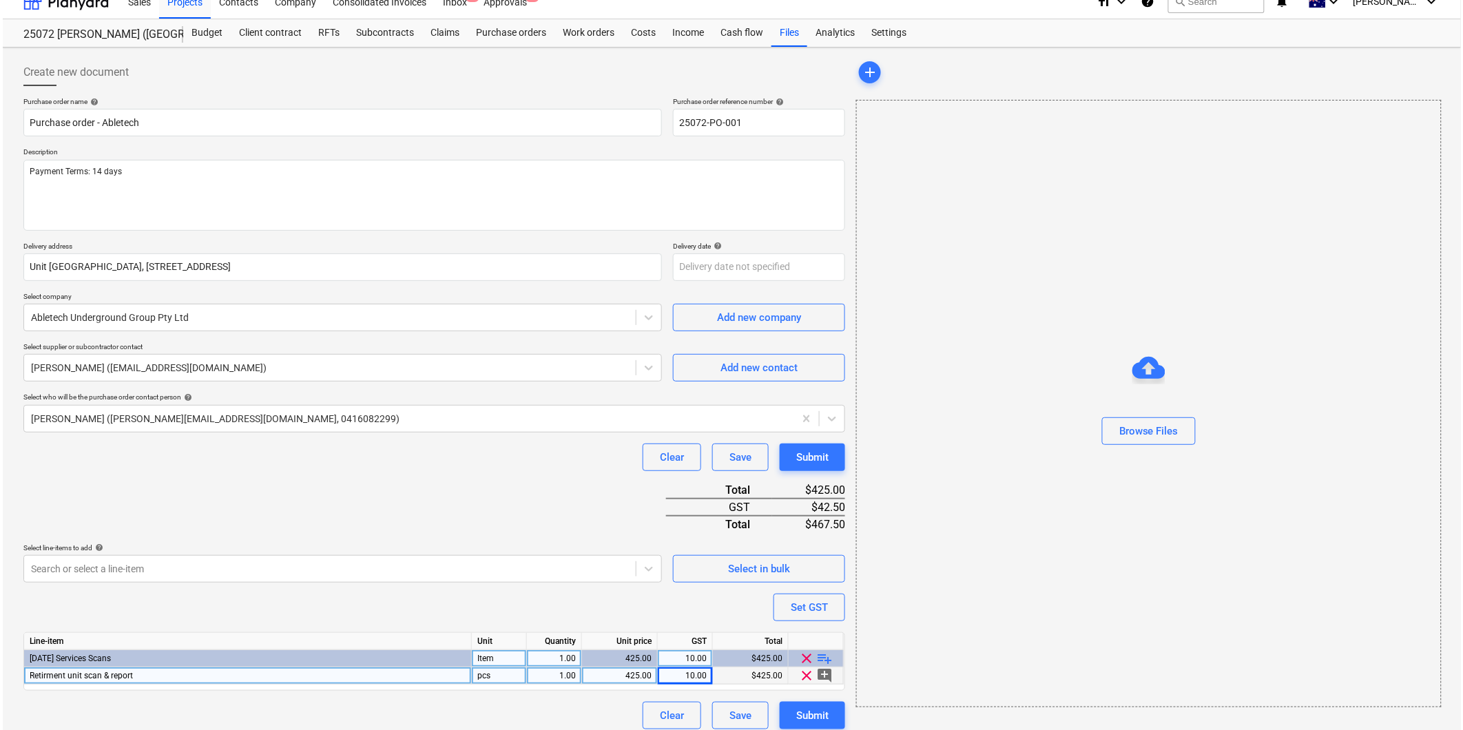
scroll to position [28, 0]
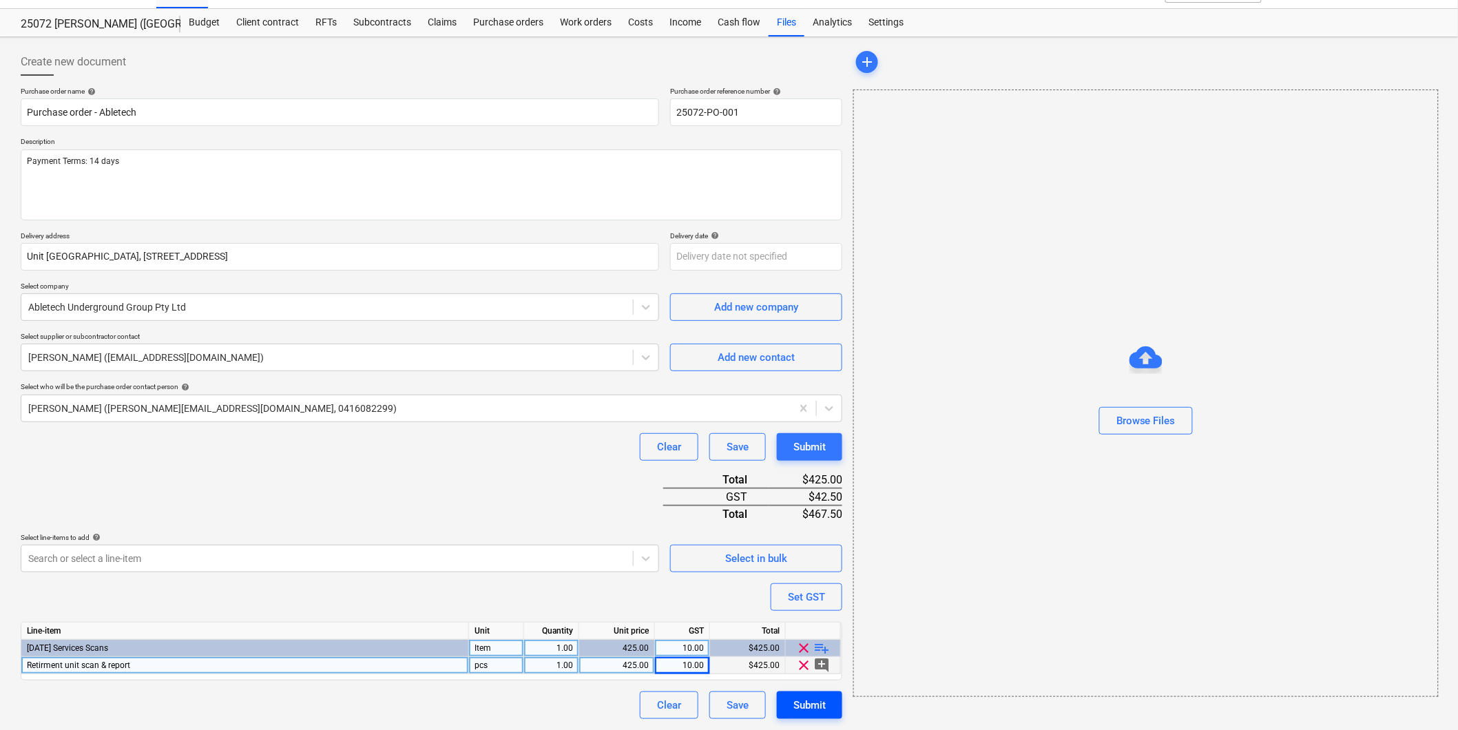
click at [815, 712] on div "Submit" at bounding box center [809, 705] width 32 height 18
type textarea "x"
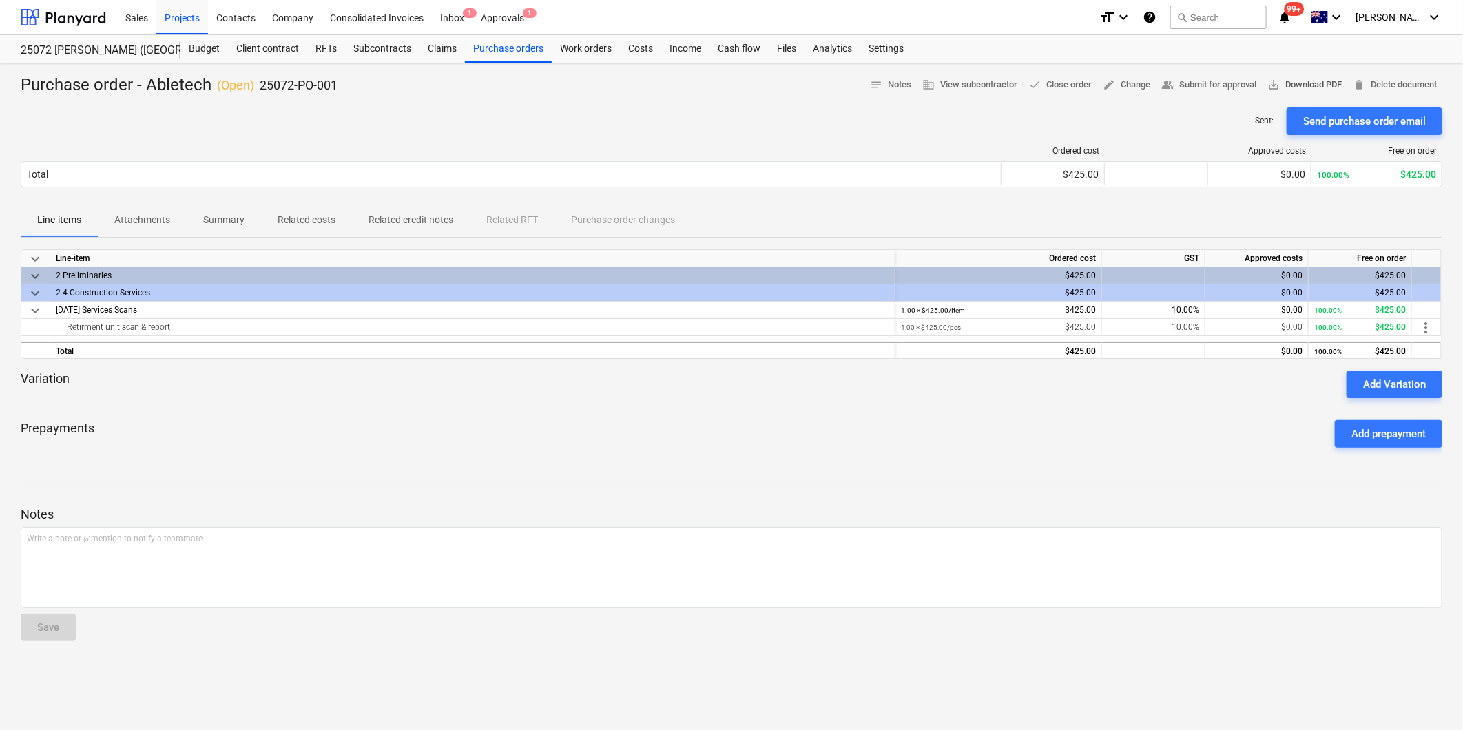
click at [1295, 80] on span "save_alt Download PDF" at bounding box center [1304, 85] width 74 height 16
click at [1299, 85] on span "save_alt Download PDF" at bounding box center [1304, 85] width 74 height 16
